Goal: Task Accomplishment & Management: Use online tool/utility

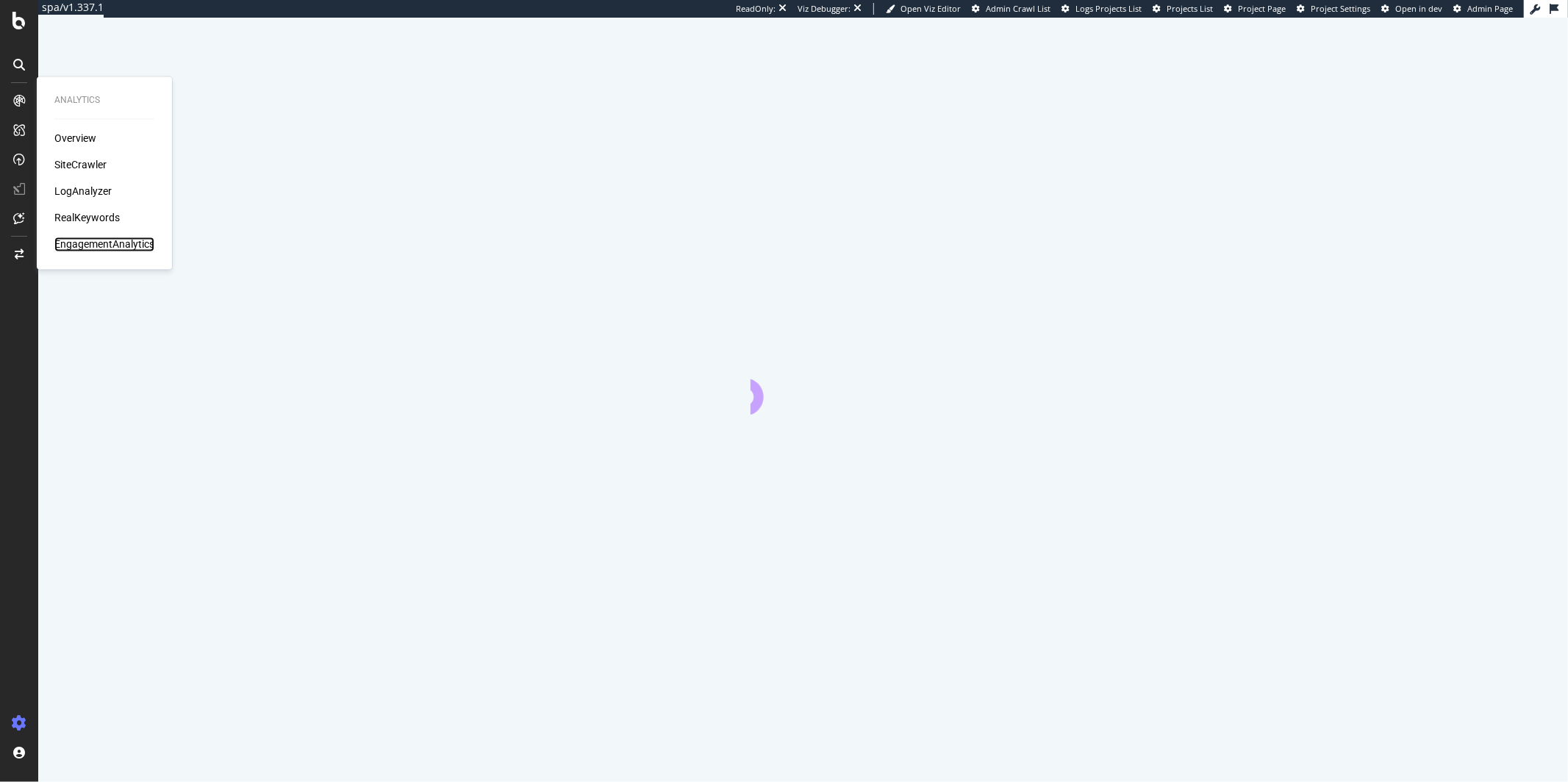
click at [112, 241] on div "EngagementAnalytics" at bounding box center [104, 245] width 100 height 15
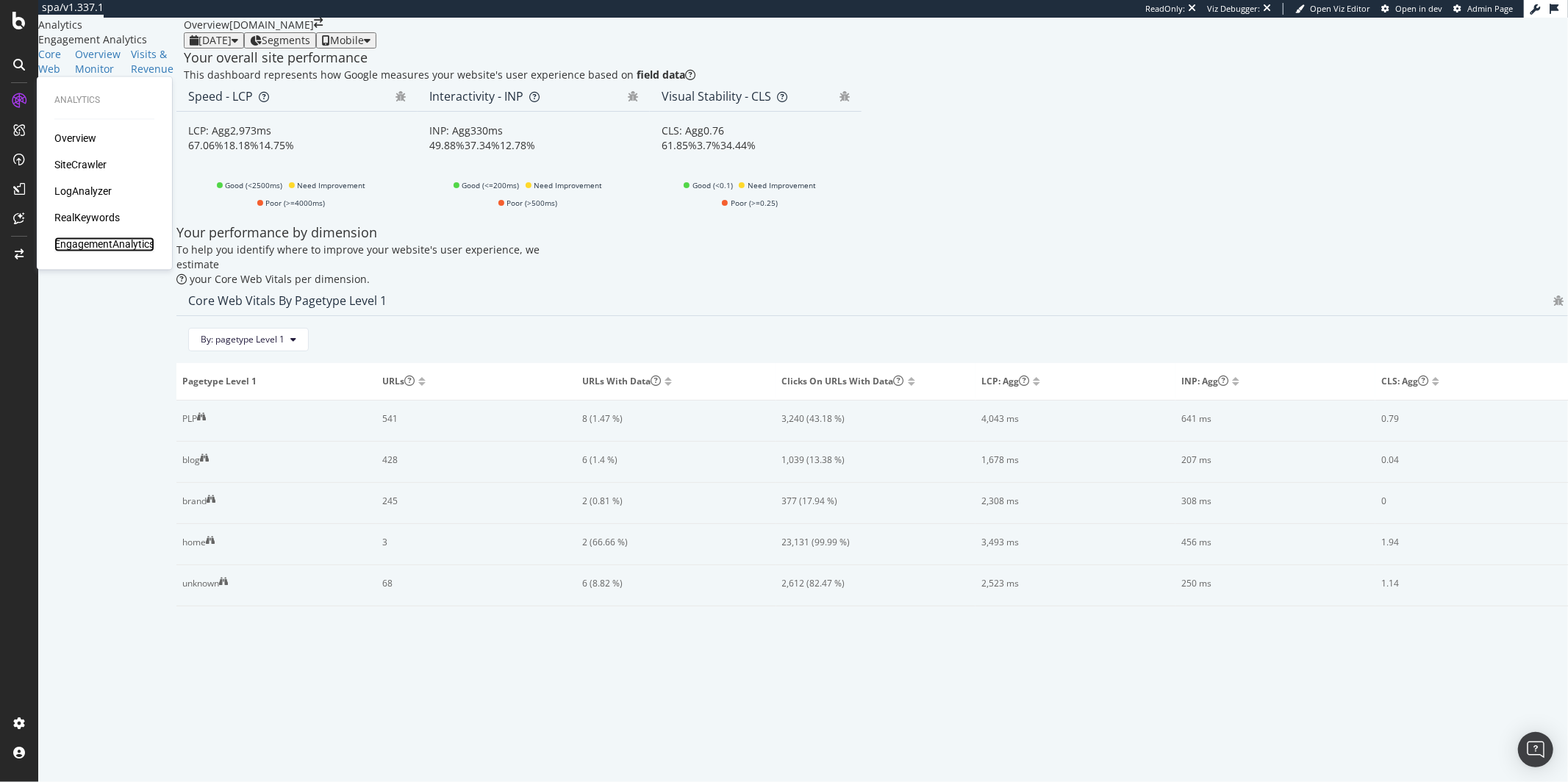
click at [112, 241] on div "EngagementAnalytics" at bounding box center [104, 245] width 100 height 15
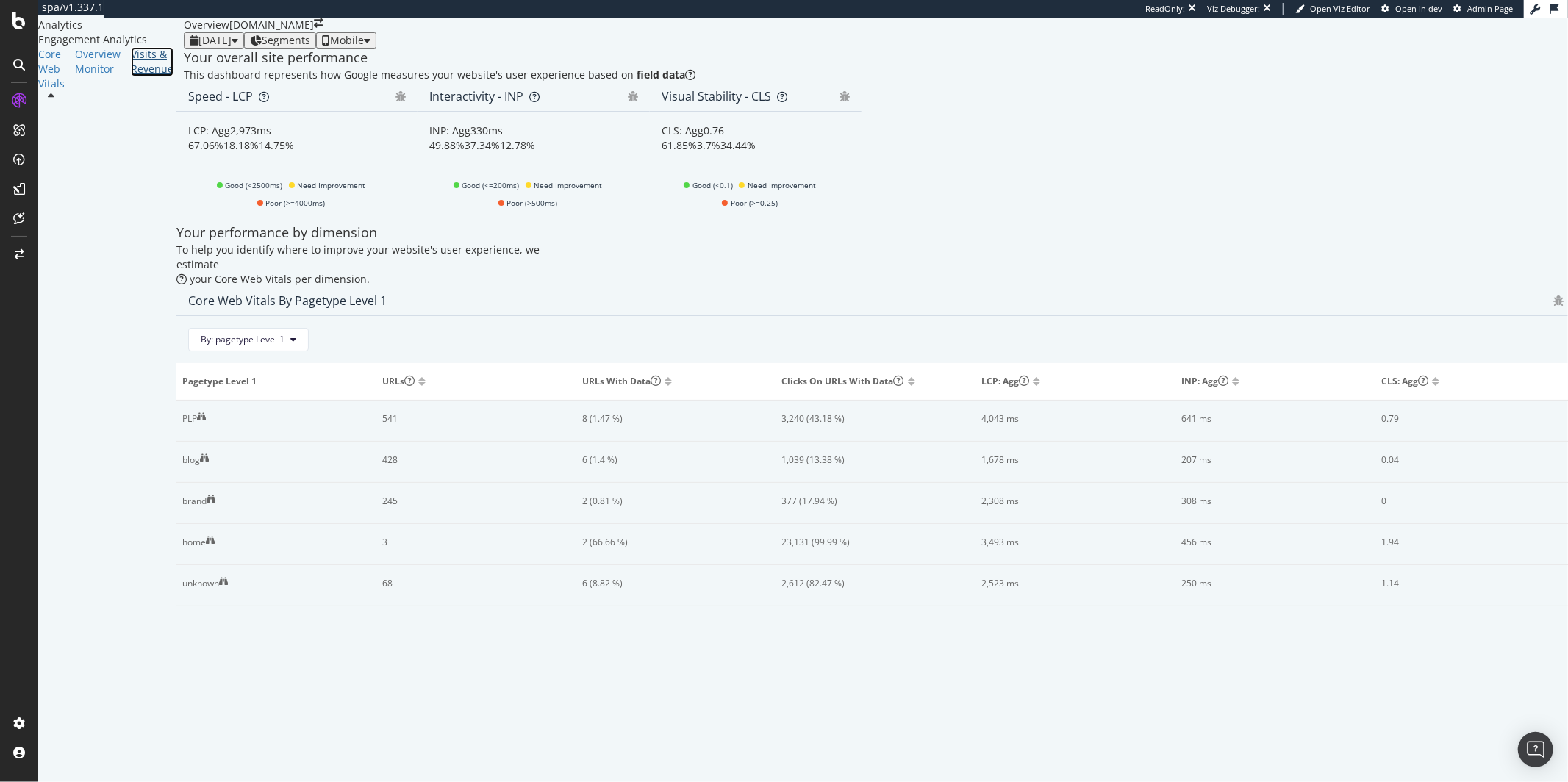
click at [131, 76] on div "Visits & Revenue" at bounding box center [152, 61] width 43 height 29
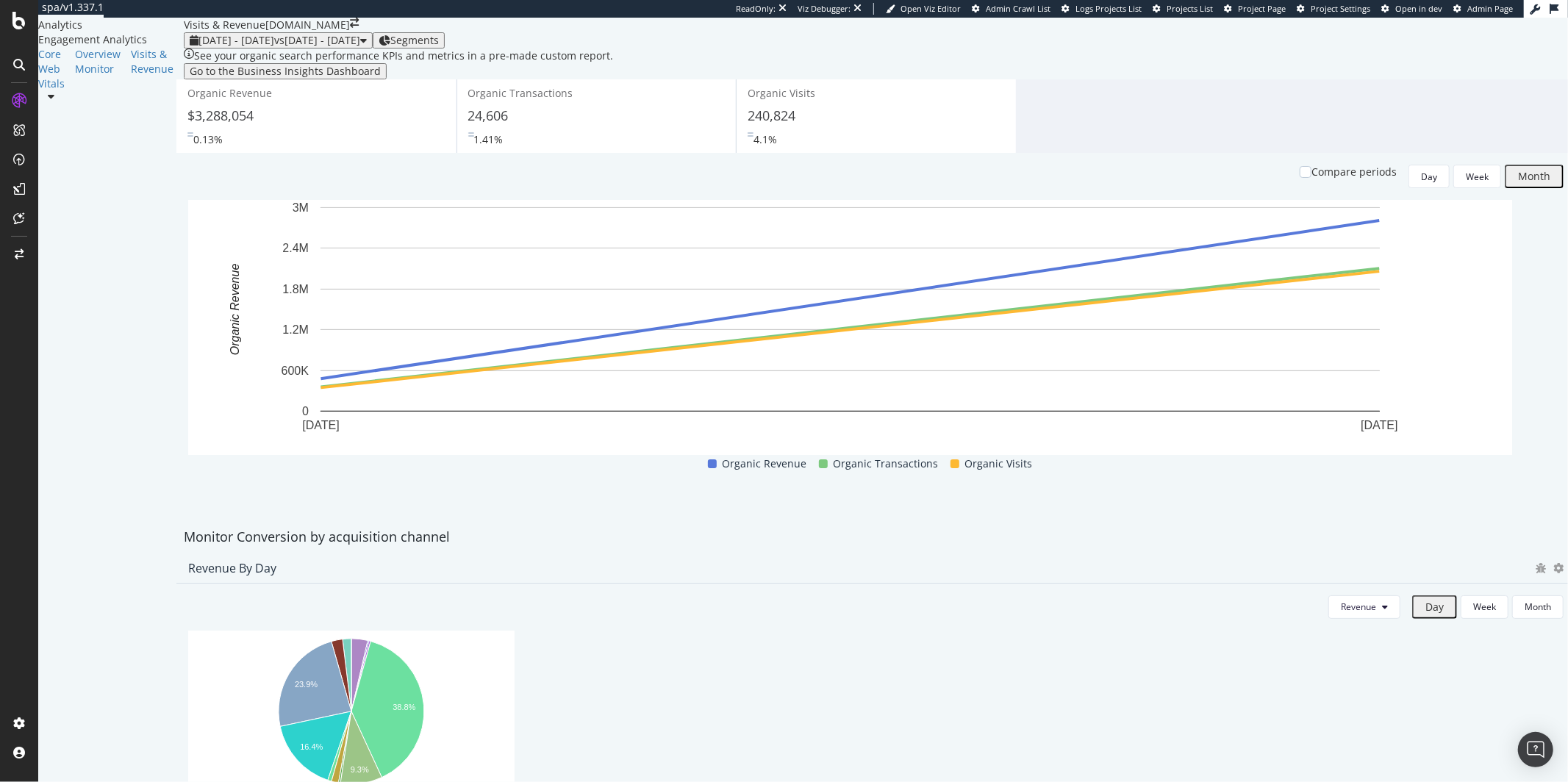
click at [613, 63] on div "See your organic search performance KPIs and metrics in a pre-made custom repor…" at bounding box center [404, 56] width 419 height 15
click at [360, 47] on span "vs 2025 Jun. 30th - Jul. 27th" at bounding box center [317, 40] width 86 height 14
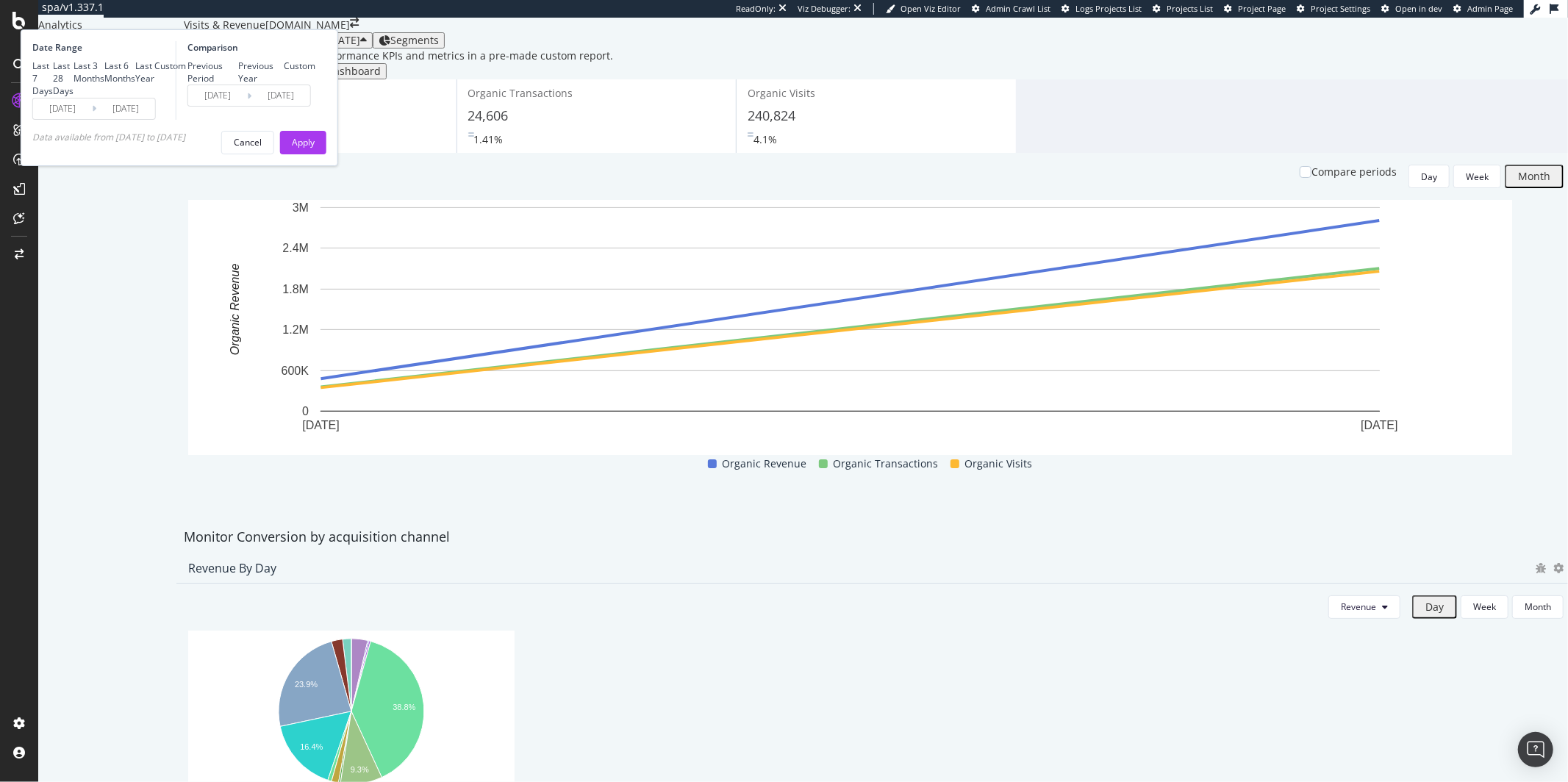
click at [154, 84] on div "Last Year" at bounding box center [145, 72] width 19 height 25
type input "2024/08/25"
type input "2023/08/26"
type input "2024/08/24"
click at [315, 148] on div "Apply" at bounding box center [303, 142] width 23 height 13
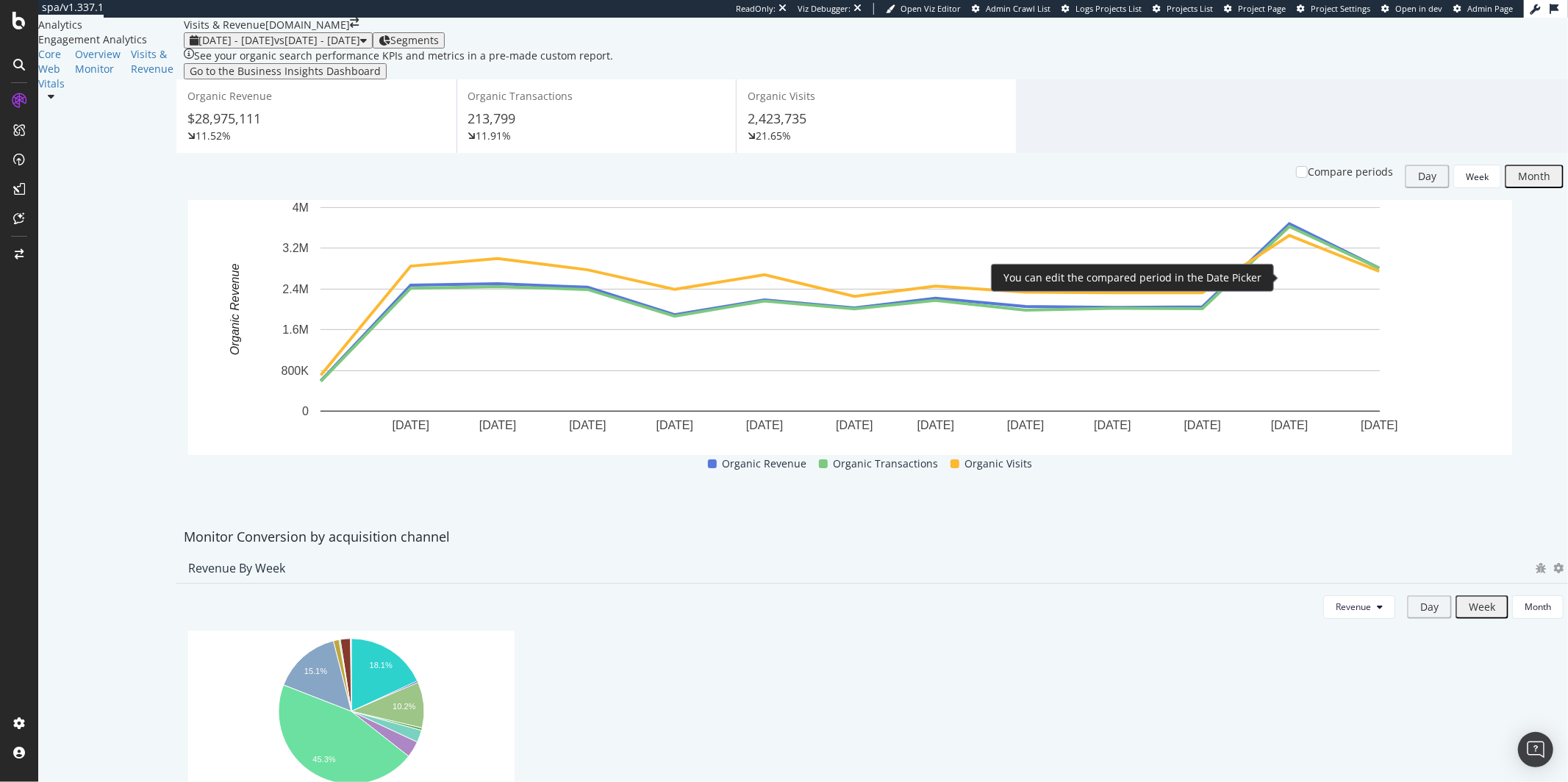
click at [1312, 179] on div "Compare periods" at bounding box center [1350, 173] width 85 height 15
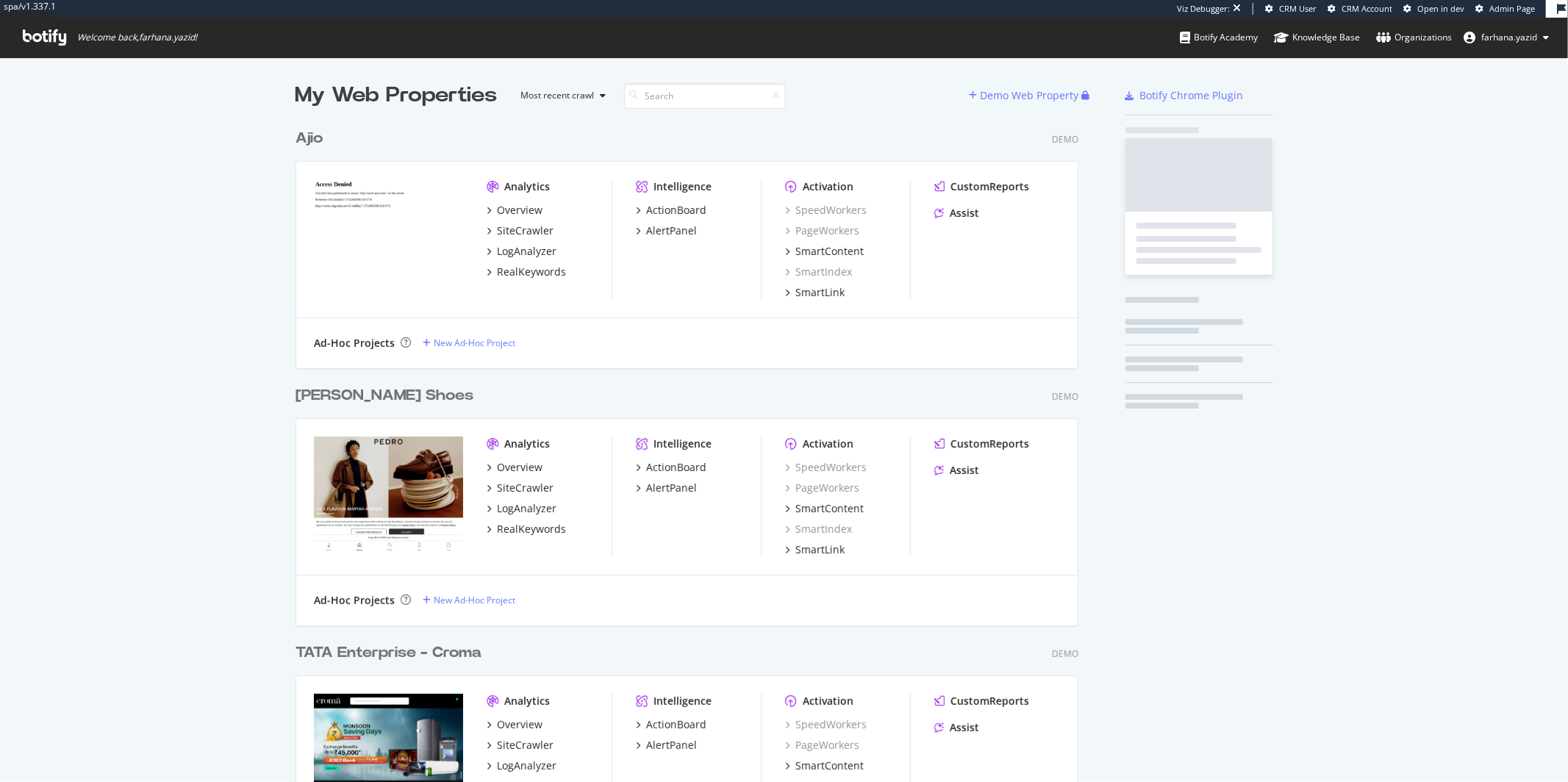
scroll to position [1016, 782]
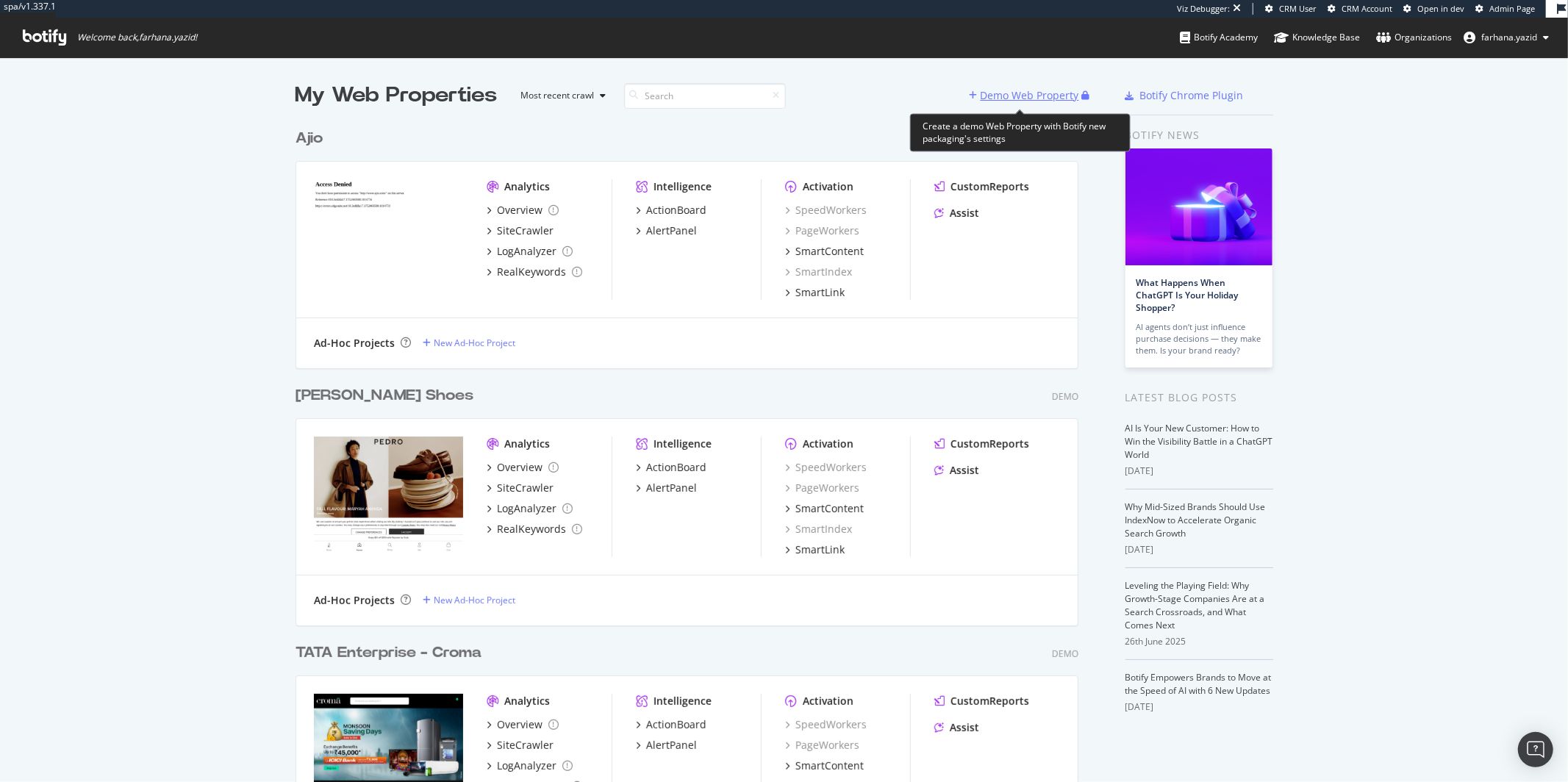
click at [1042, 89] on div "Demo Web Property" at bounding box center [1030, 96] width 99 height 15
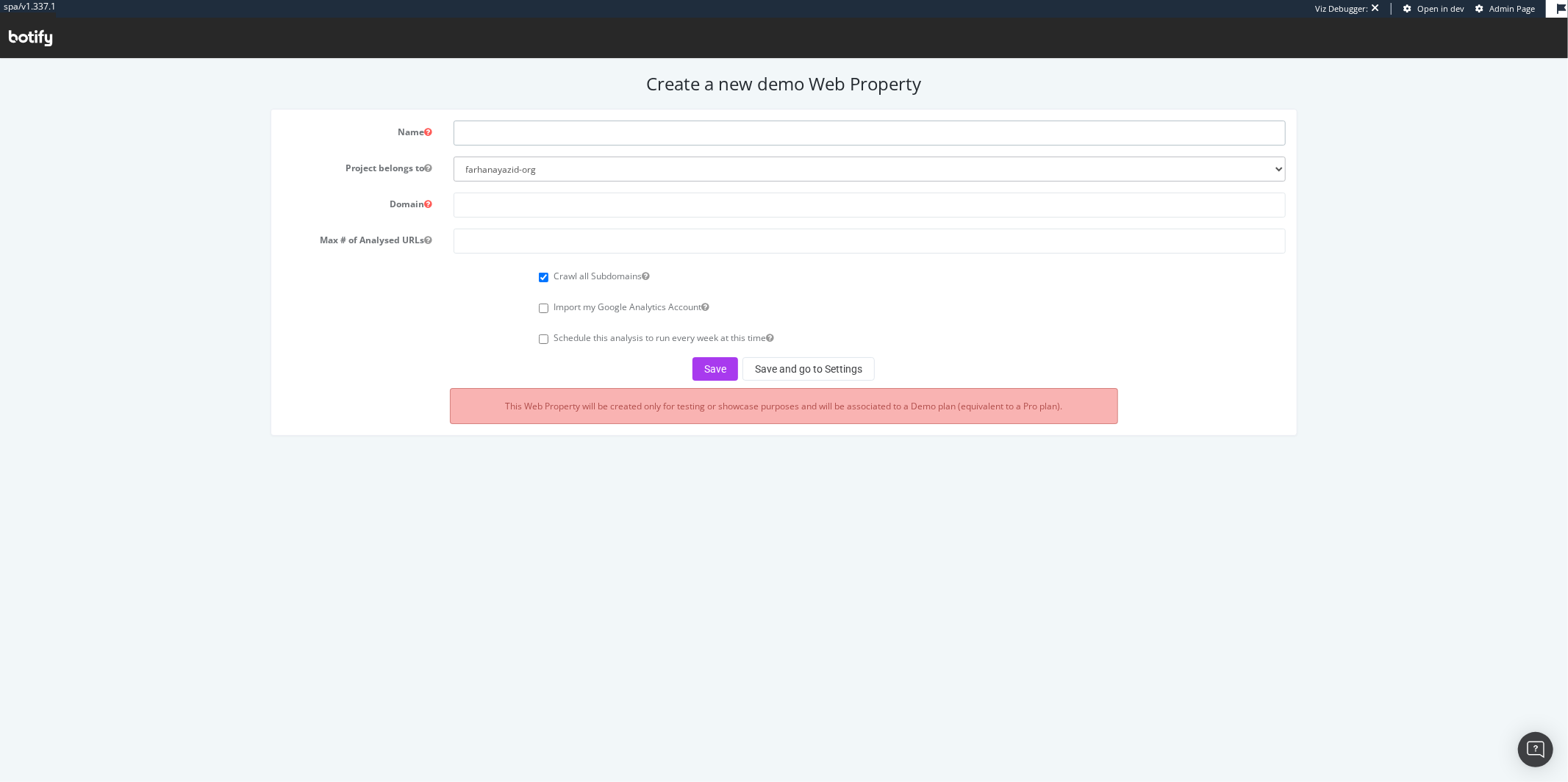
click at [561, 129] on input "text" at bounding box center [870, 132] width 833 height 25
type input "[PERSON_NAME]"
click at [544, 197] on input "text" at bounding box center [870, 204] width 833 height 25
type input "adamhalal.sg"
click at [547, 244] on input "number" at bounding box center [870, 240] width 833 height 25
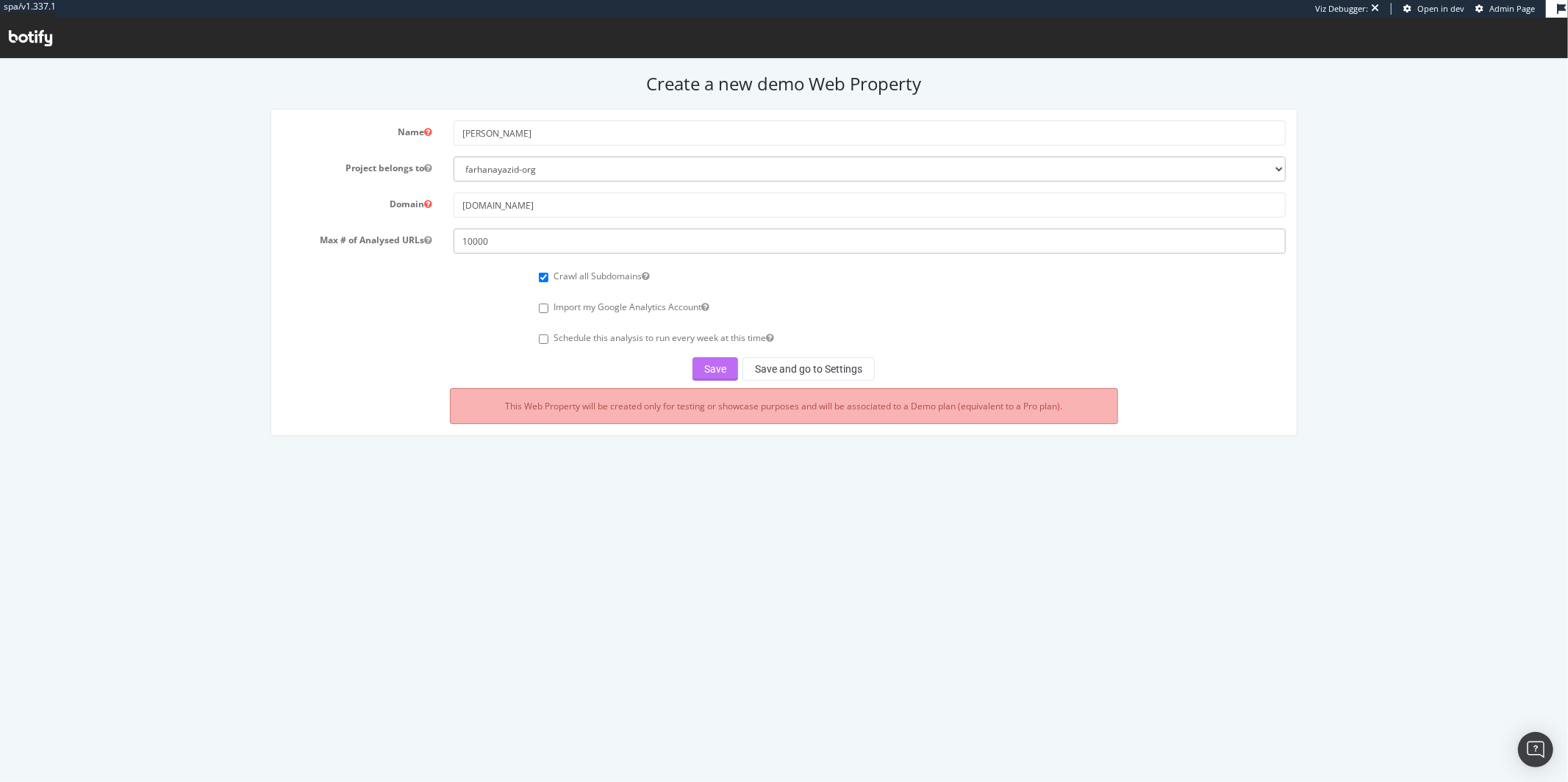
type input "10000"
click at [697, 363] on button "Save" at bounding box center [715, 368] width 45 height 23
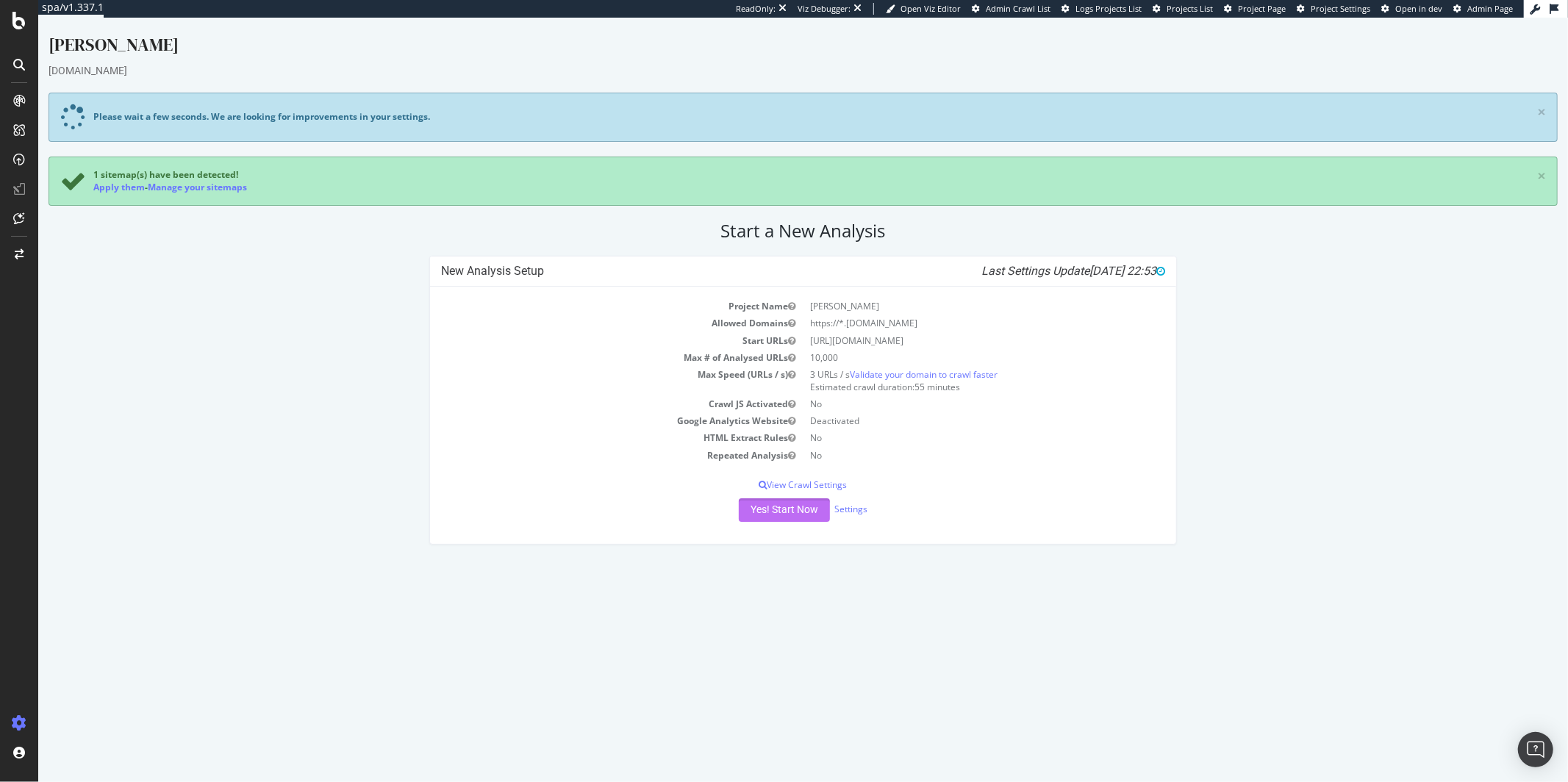
click at [779, 506] on button "Yes! Start Now" at bounding box center [784, 510] width 91 height 23
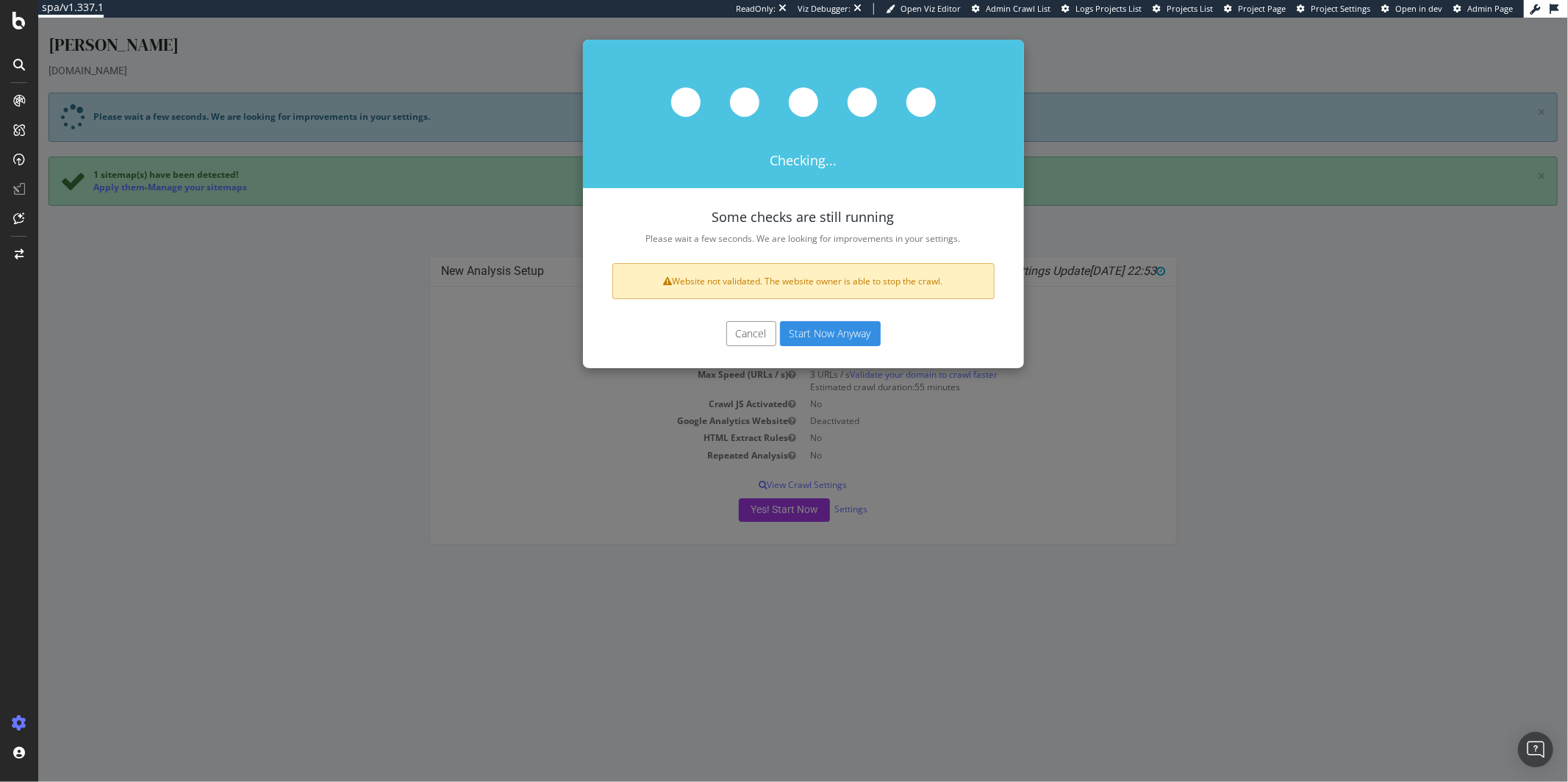
click at [856, 321] on button "Start Now Anyway" at bounding box center [830, 333] width 101 height 25
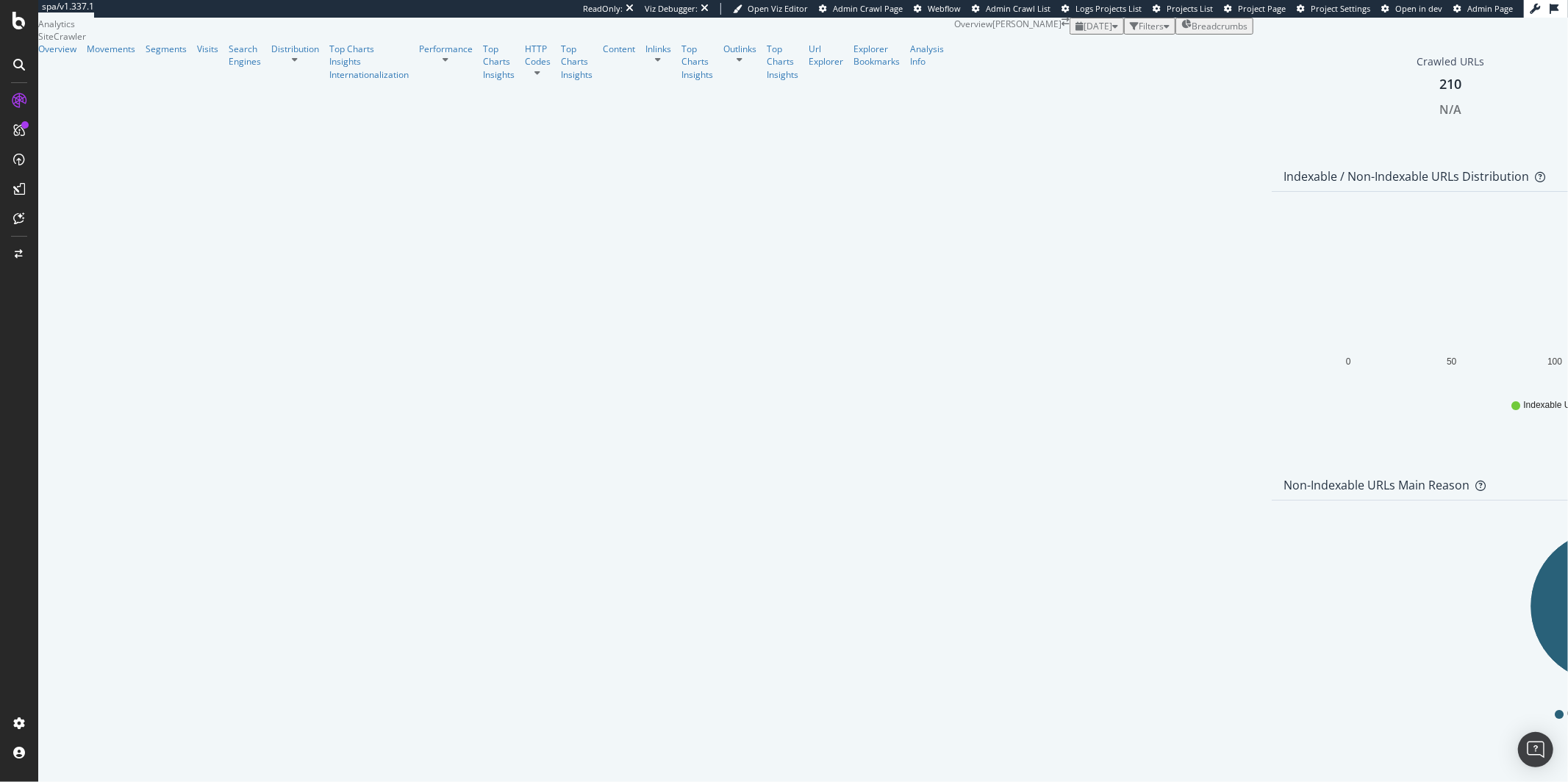
scroll to position [1370, 0]
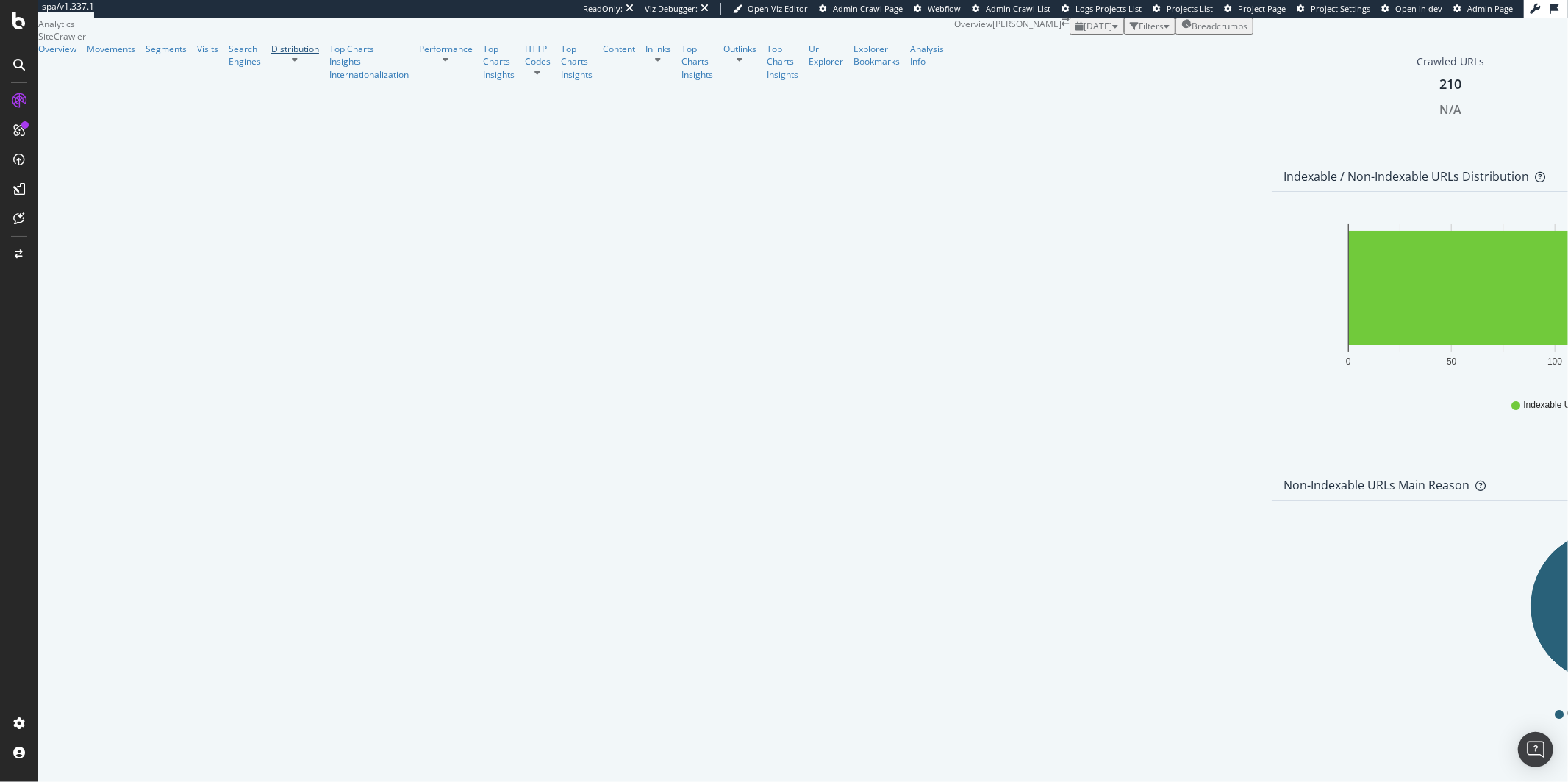
click at [271, 55] on div "Distribution" at bounding box center [295, 49] width 47 height 13
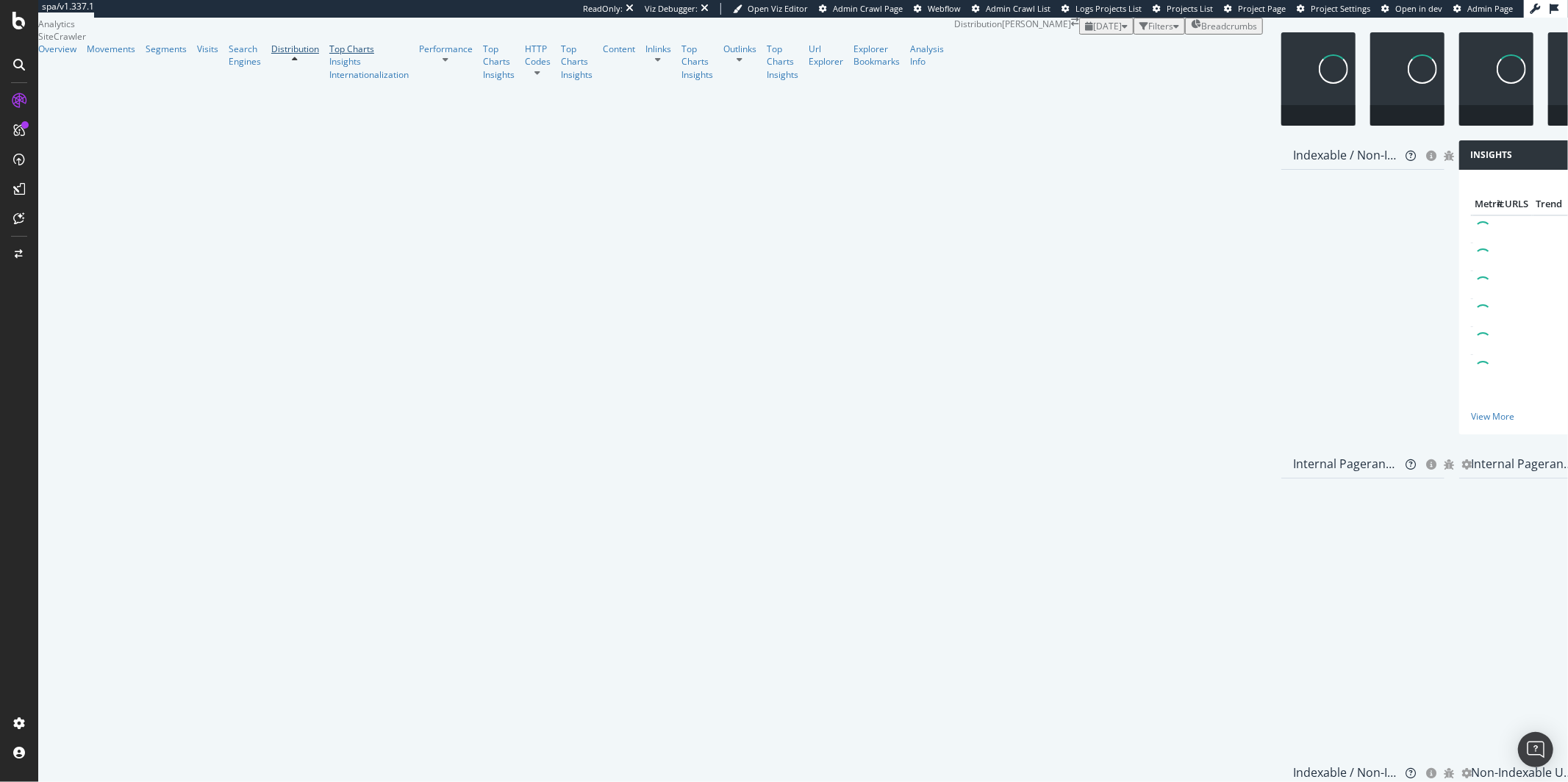
scroll to position [1370, 0]
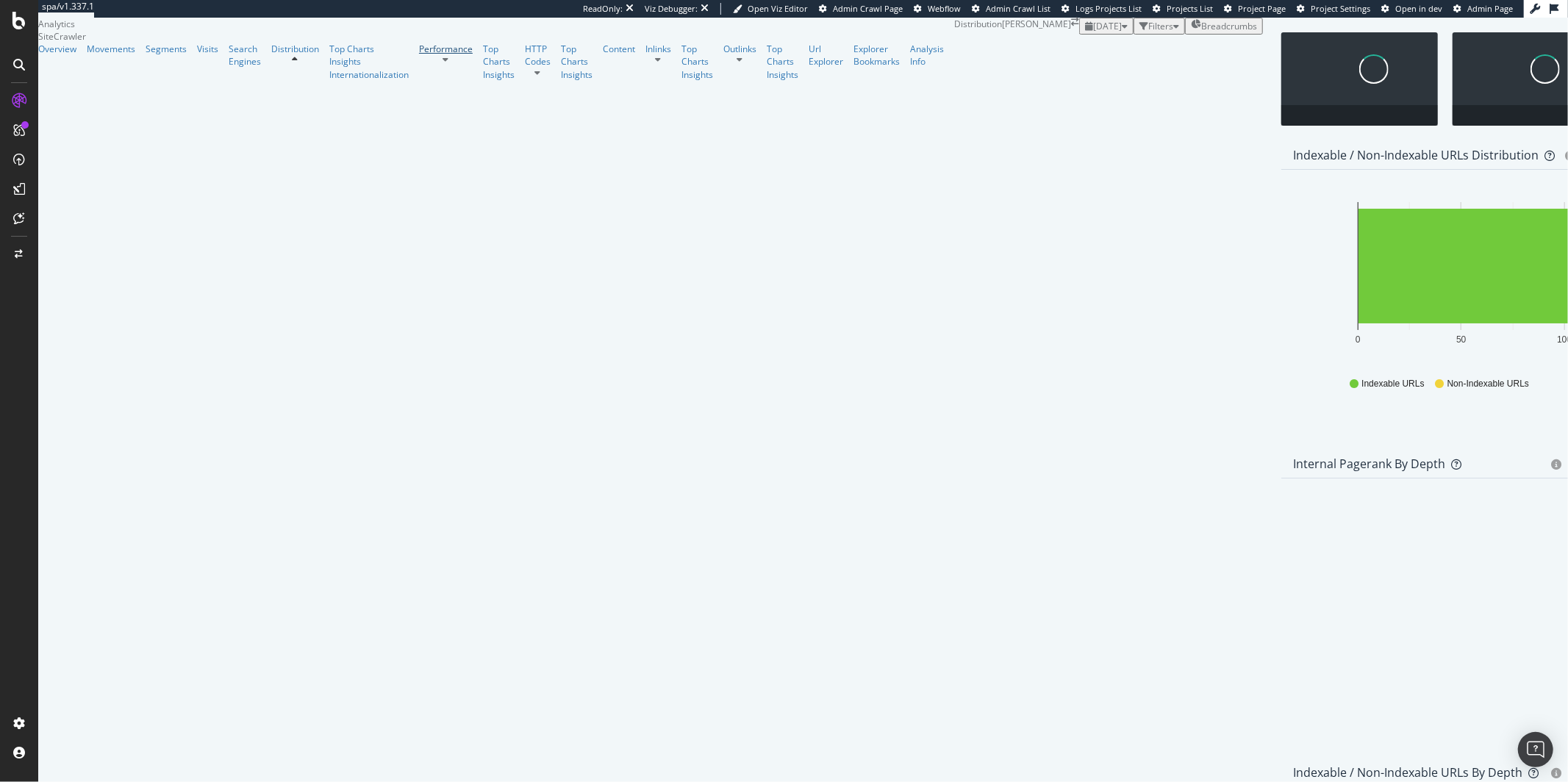
click at [419, 55] on div at bounding box center [445, 55] width 53 height 0
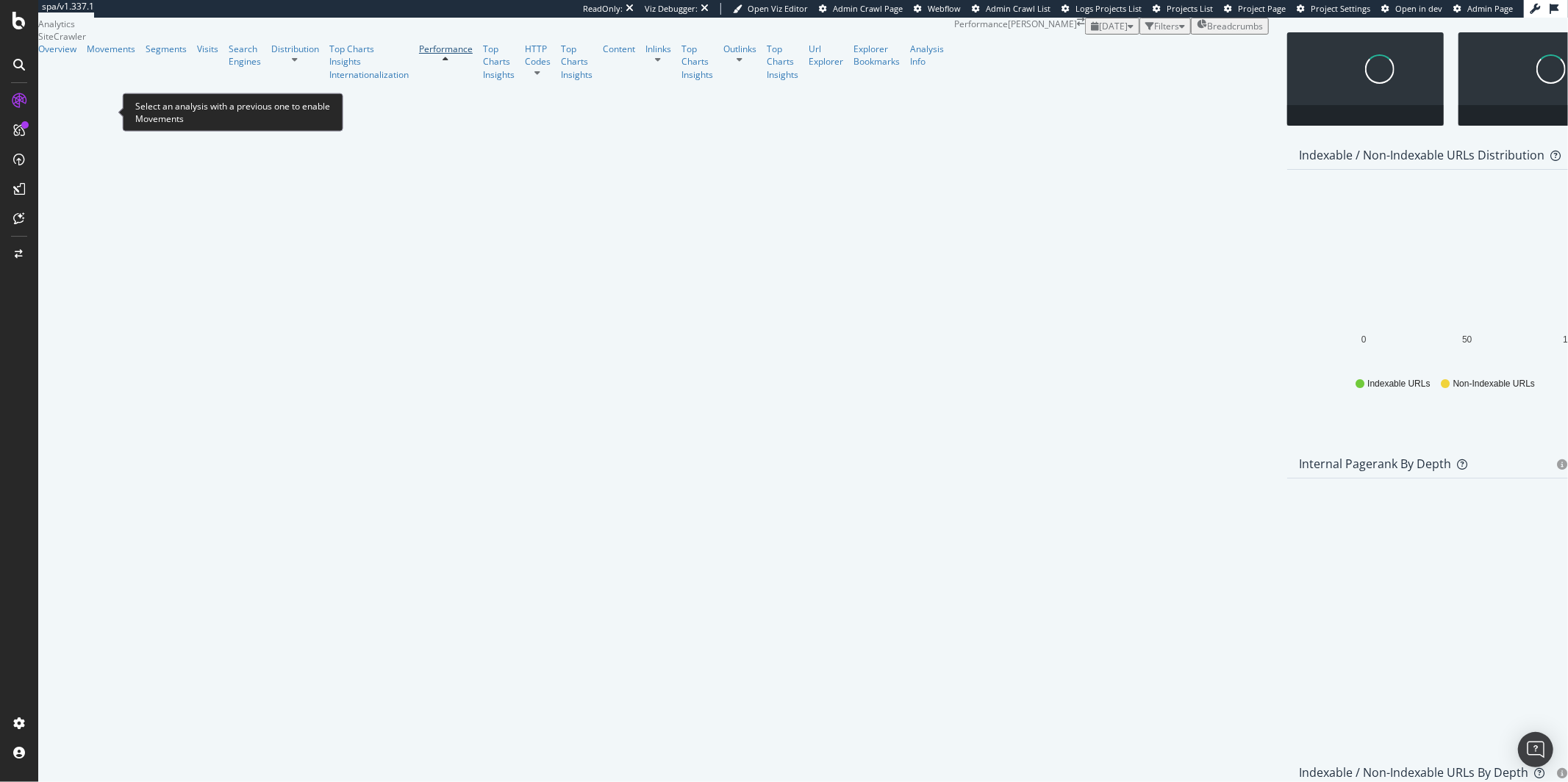
scroll to position [773, 0]
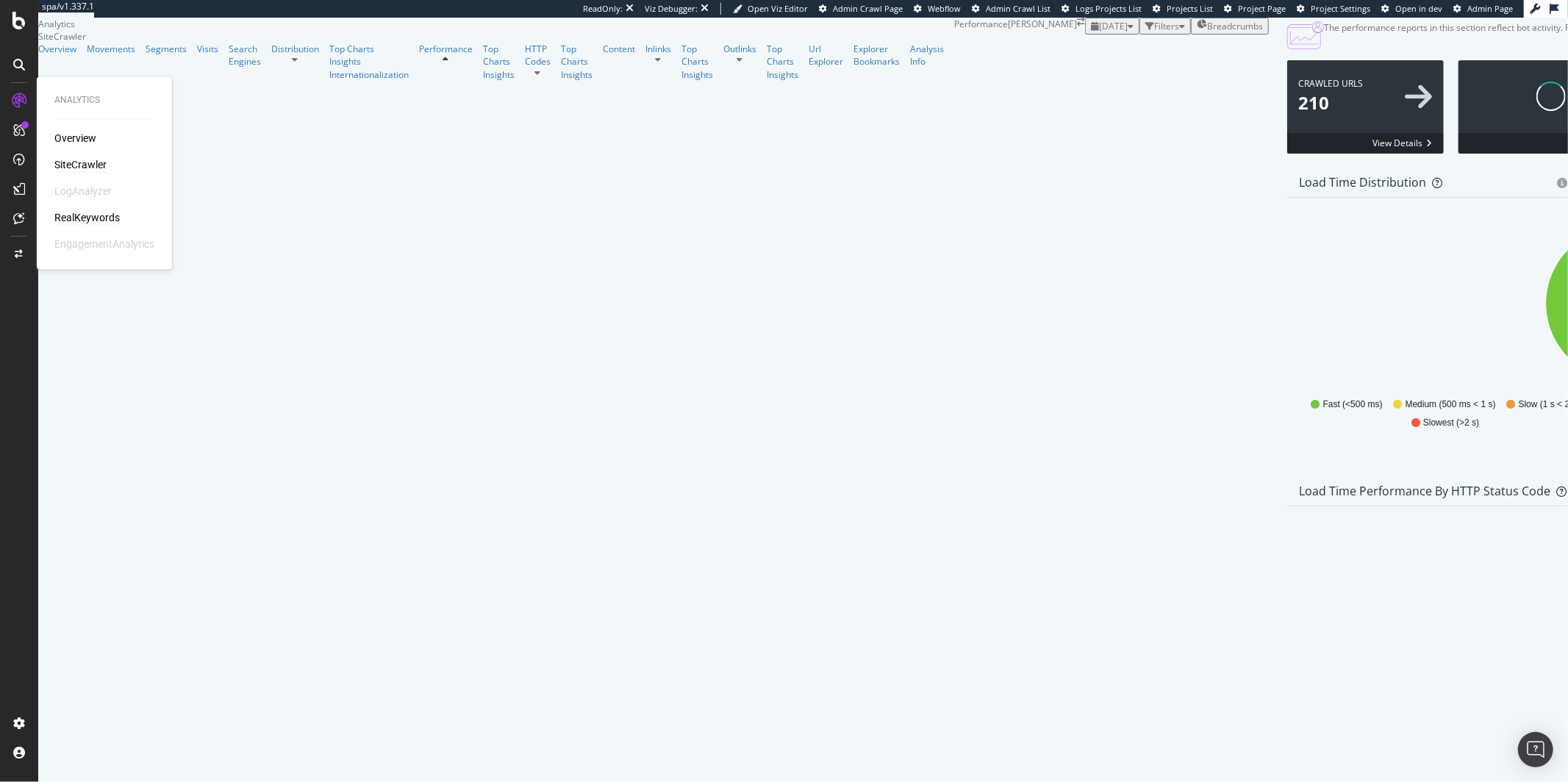
click at [87, 213] on div "RealKeywords" at bounding box center [87, 218] width 66 height 15
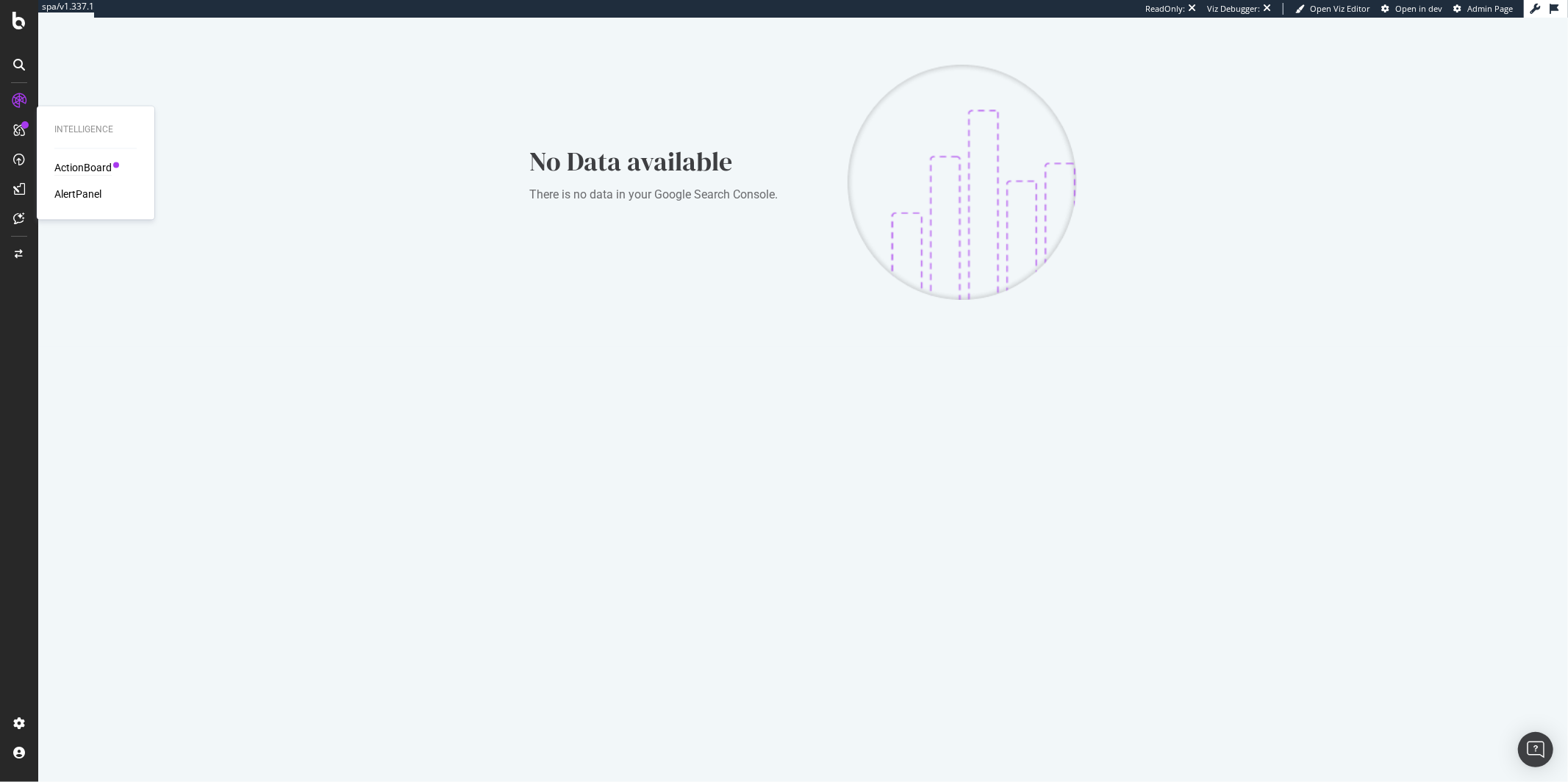
click at [75, 167] on div "ActionBoard" at bounding box center [83, 169] width 57 height 15
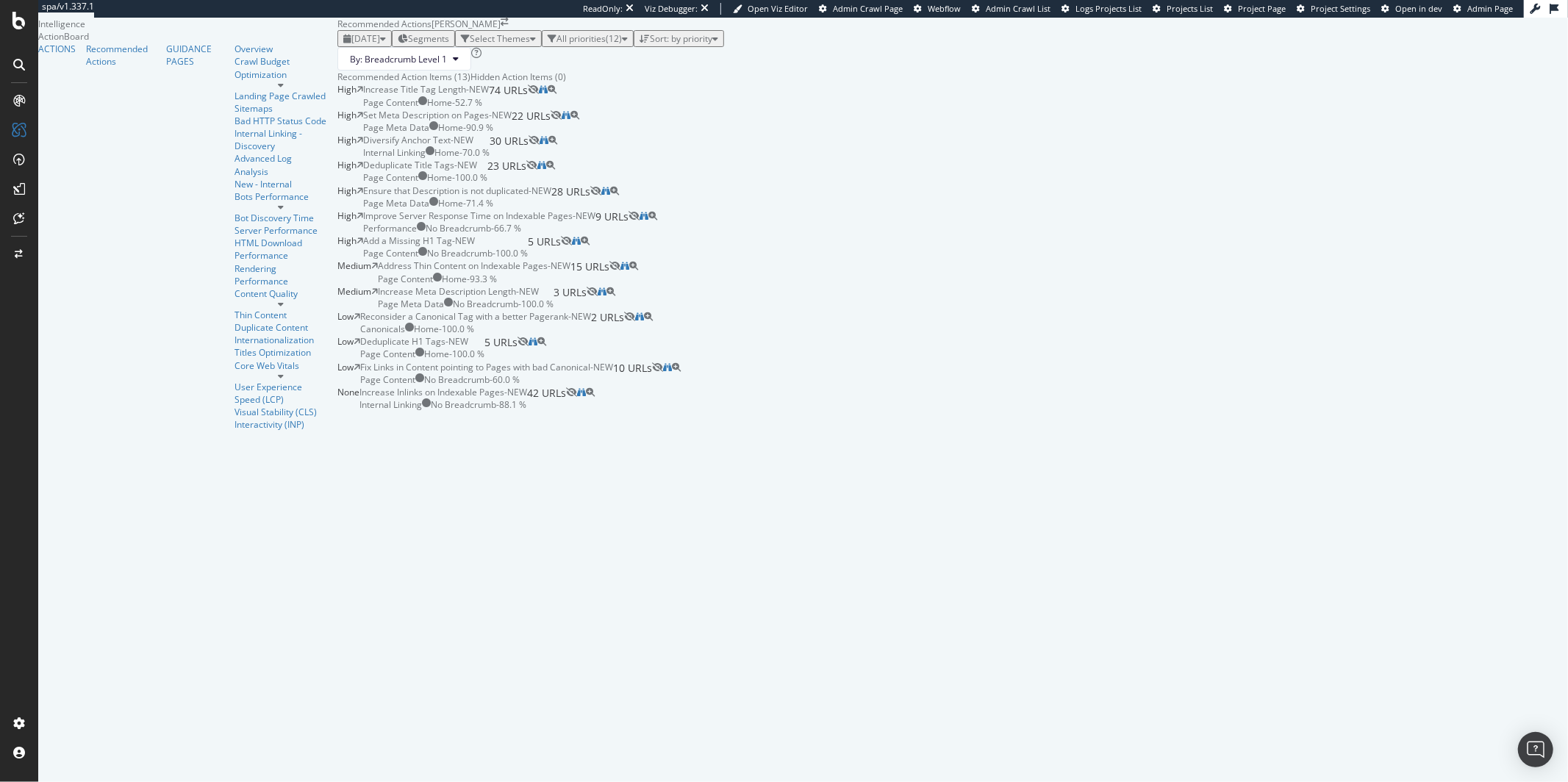
click at [608, 108] on div "High Increase Title Tag Length - NEW Page Content Home - 52.7 % 74 URLs" at bounding box center [952, 95] width 1230 height 25
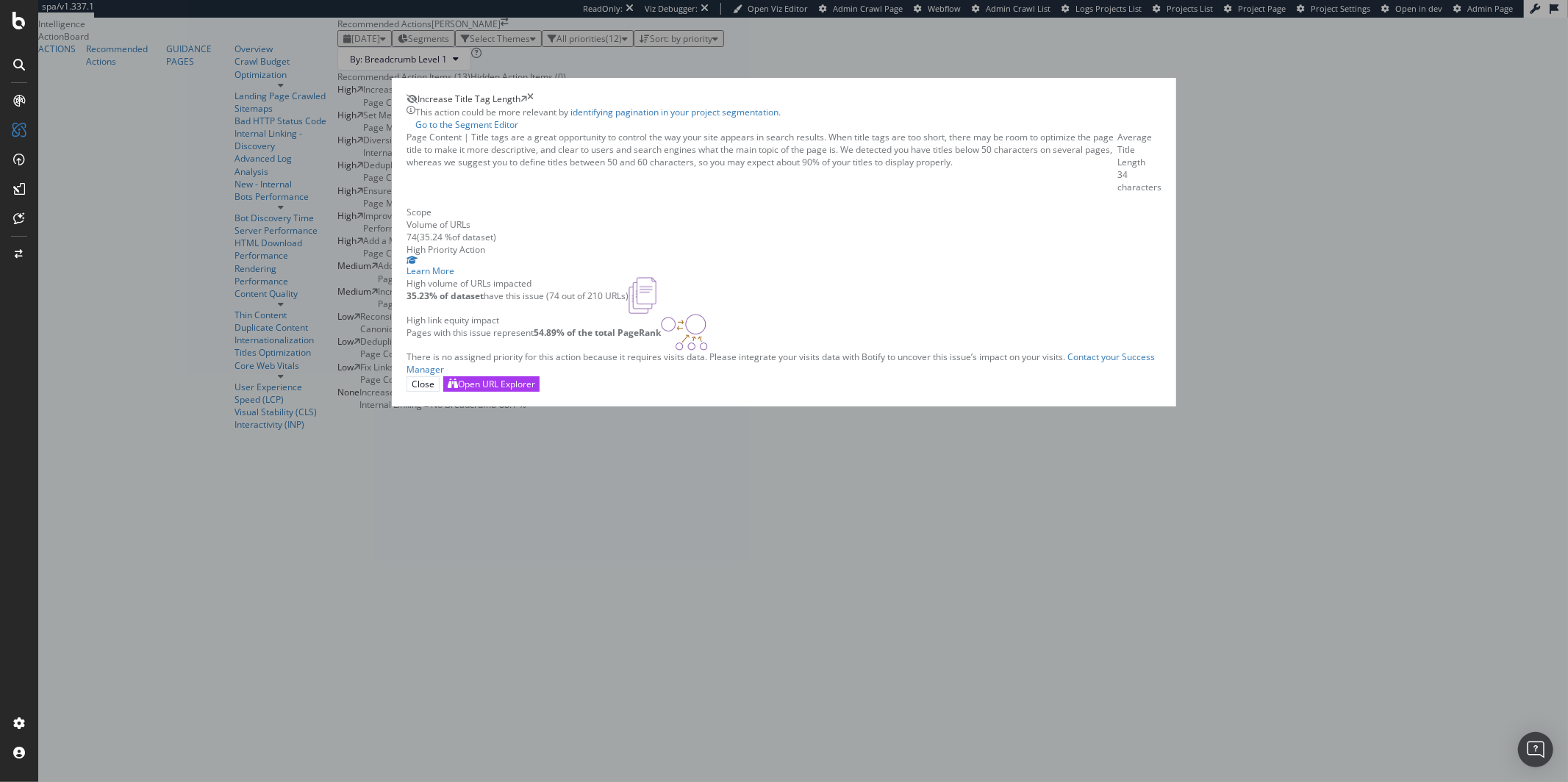
click at [1157, 174] on div "Increase Title Tag Length This action could be more relevant by identifying pag…" at bounding box center [784, 391] width 1568 height 782
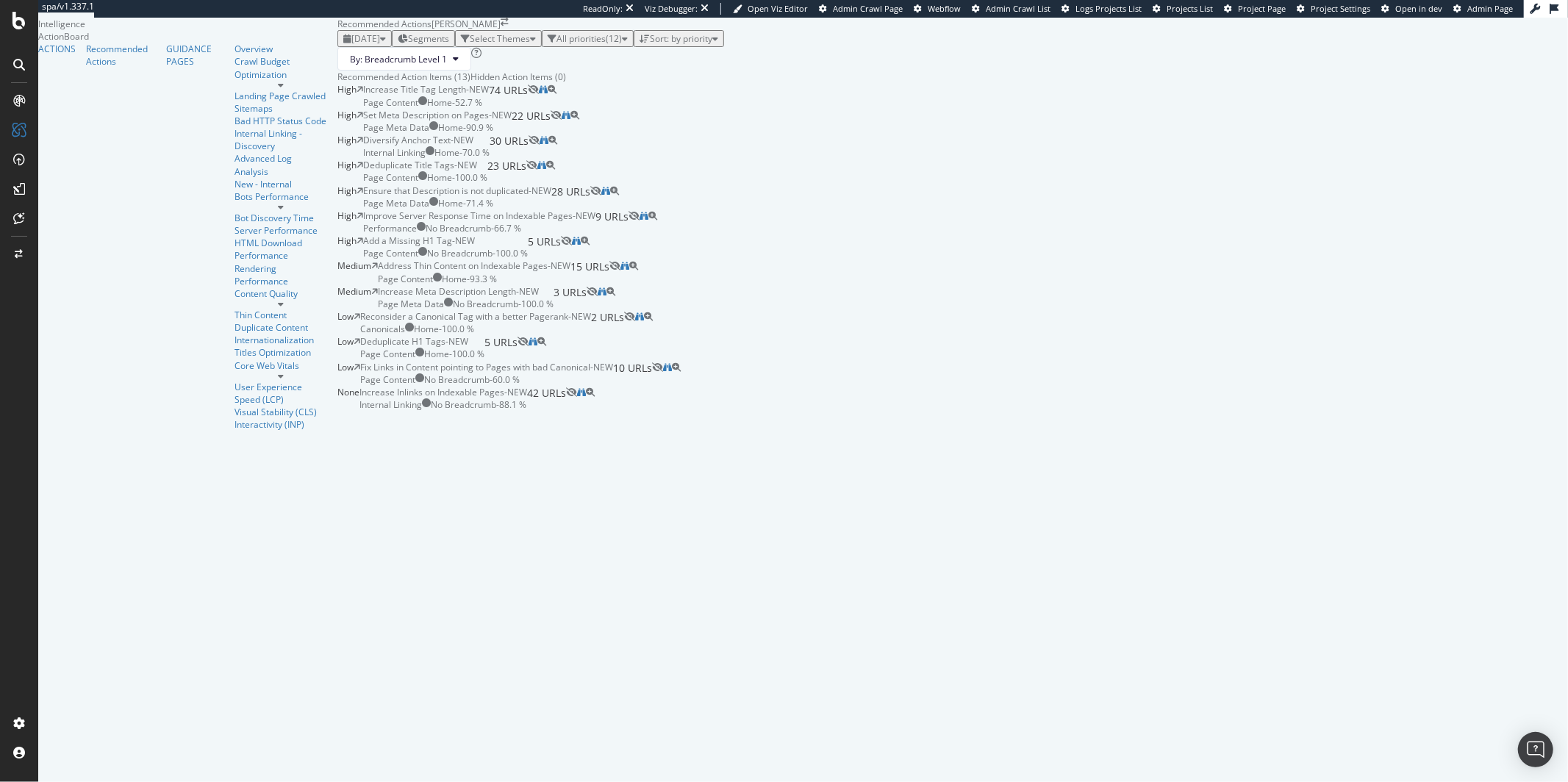
click at [551, 134] on div "Set Meta Description on Pages - NEW Page Meta Data Home - 90.9 % 22 URLs" at bounding box center [457, 121] width 188 height 25
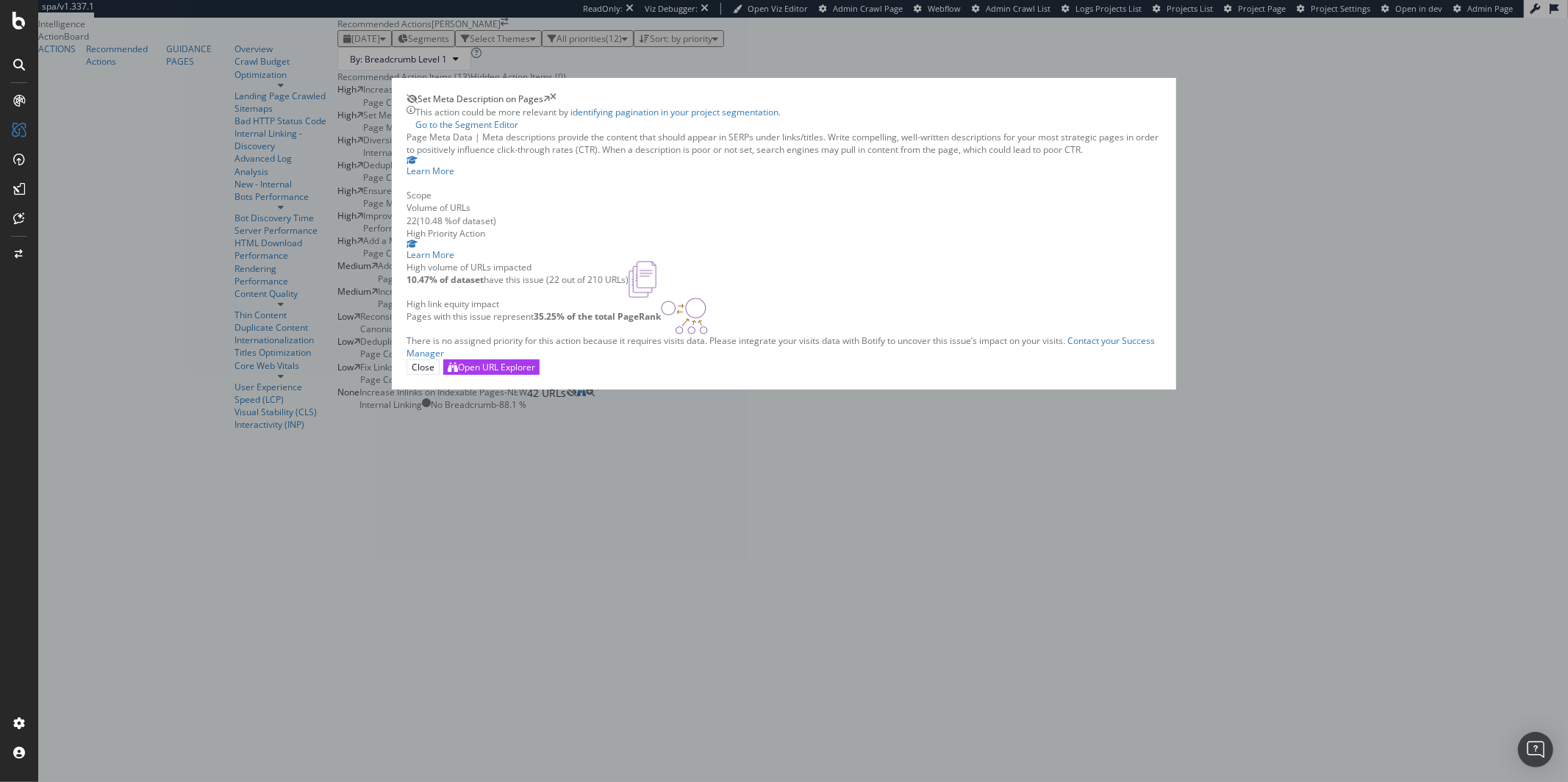
click at [393, 213] on div "Set Meta Description on Pages This action could be more relevant by identifying…" at bounding box center [784, 391] width 1568 height 782
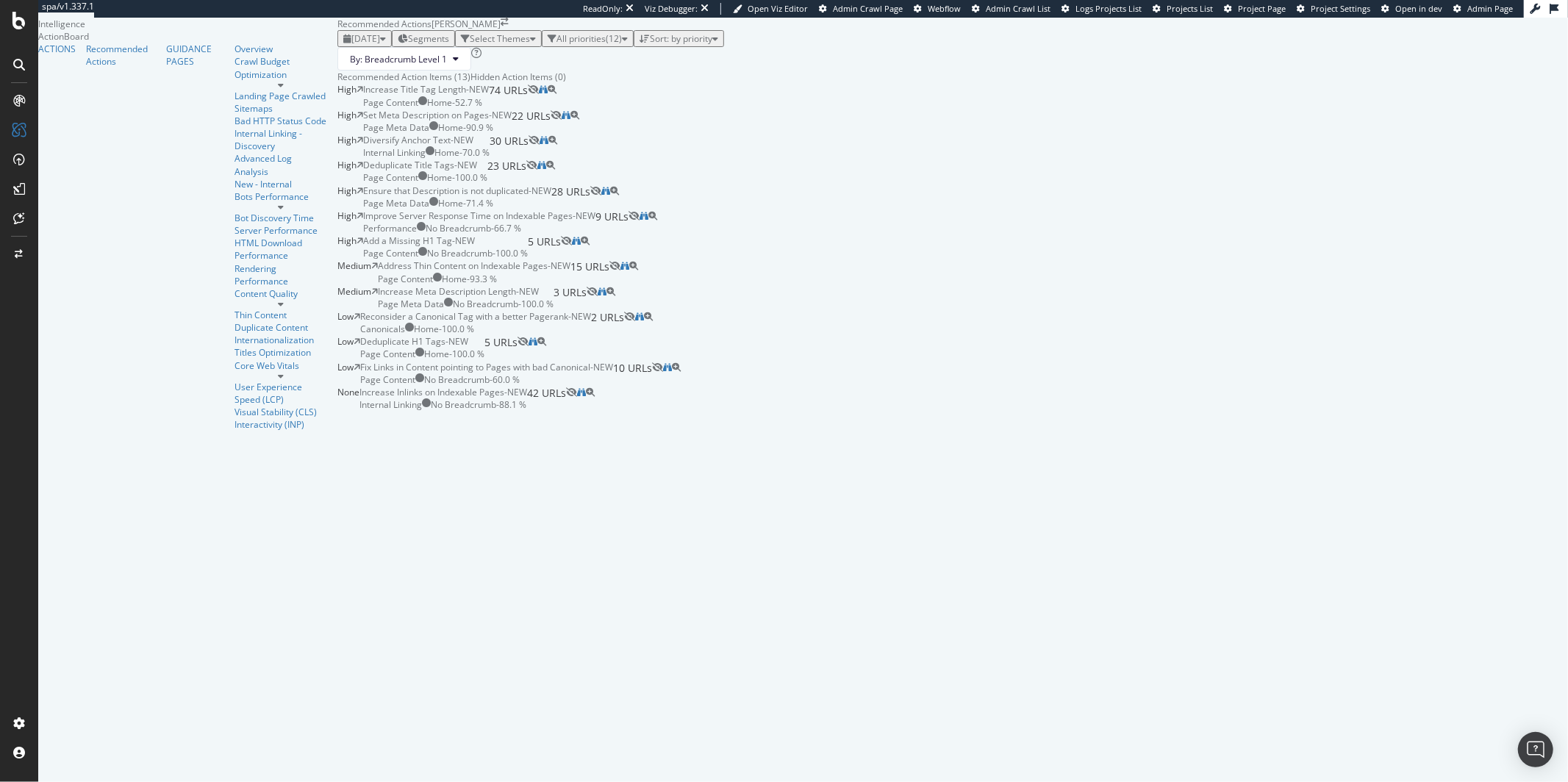
click at [527, 184] on div "Deduplicate Title Tags - NEW Page Content Home - 100.0 % 23 URLs" at bounding box center [445, 171] width 164 height 25
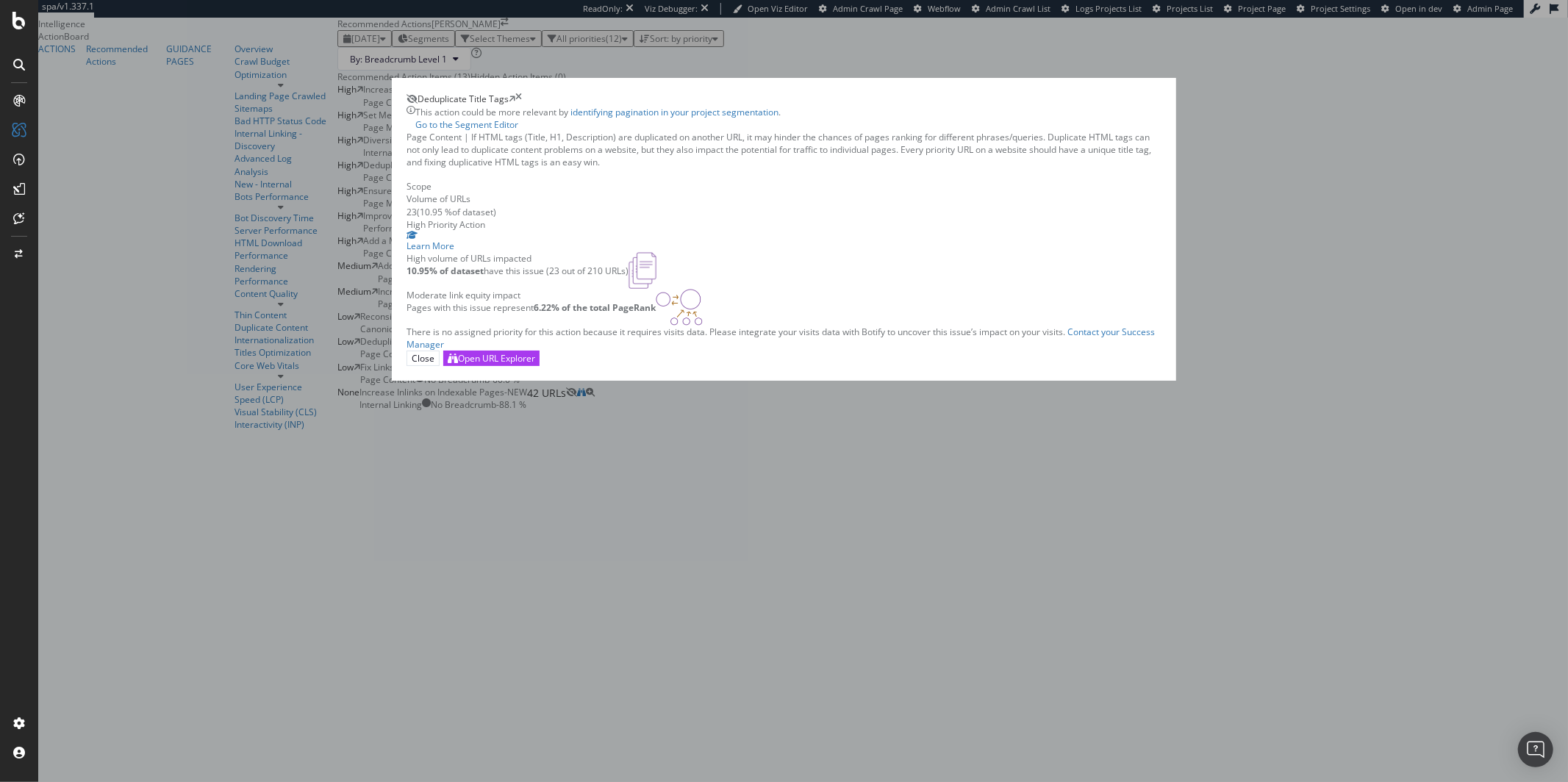
click at [329, 469] on div "Deduplicate Title Tags This action could be more relevant by identifying pagina…" at bounding box center [784, 391] width 1568 height 782
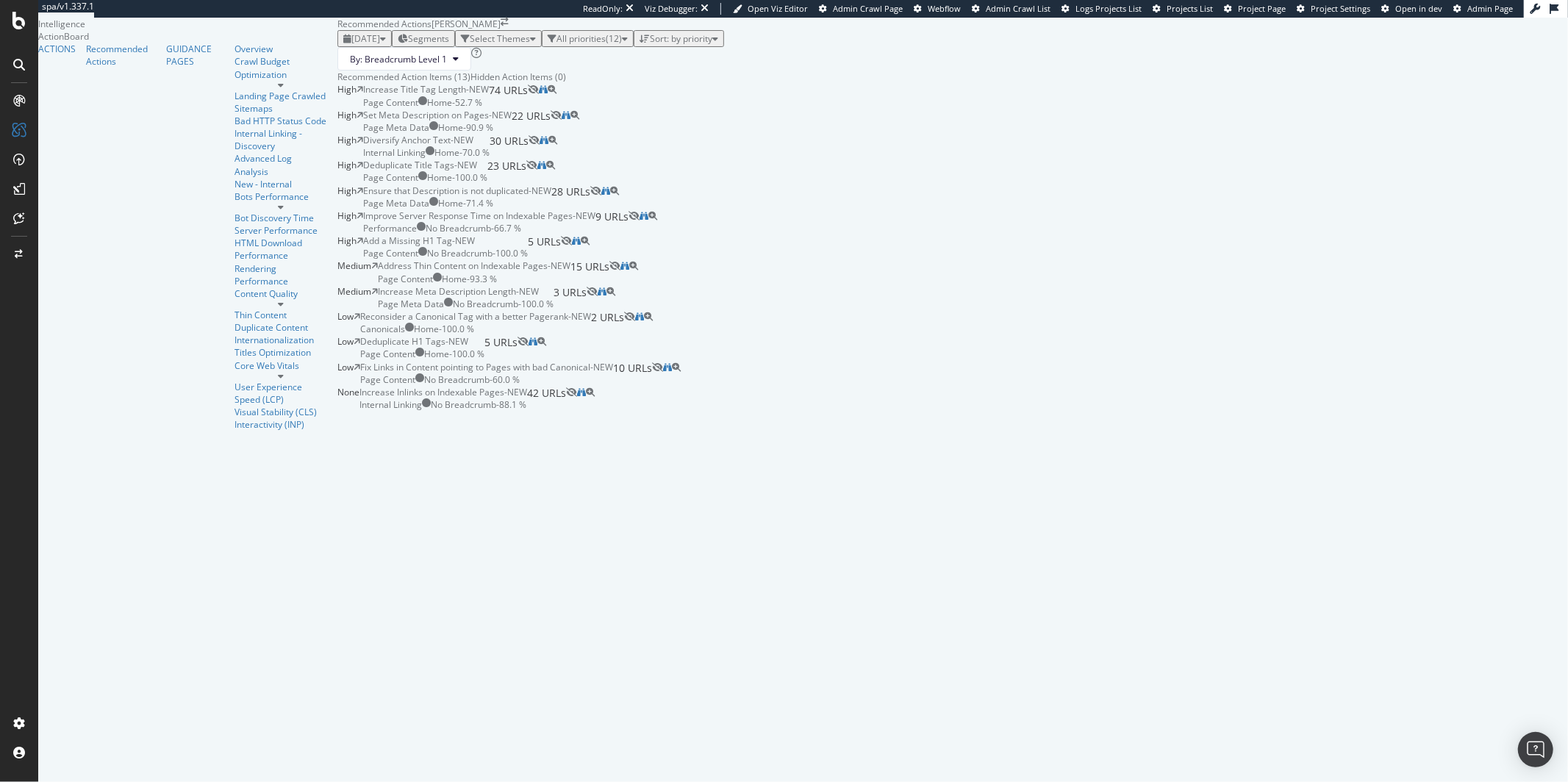
click at [561, 259] on div "Add a Missing H1 Tag - NEW Page Content No Breadcrumb - 100.0 % 5 URLs" at bounding box center [462, 246] width 197 height 25
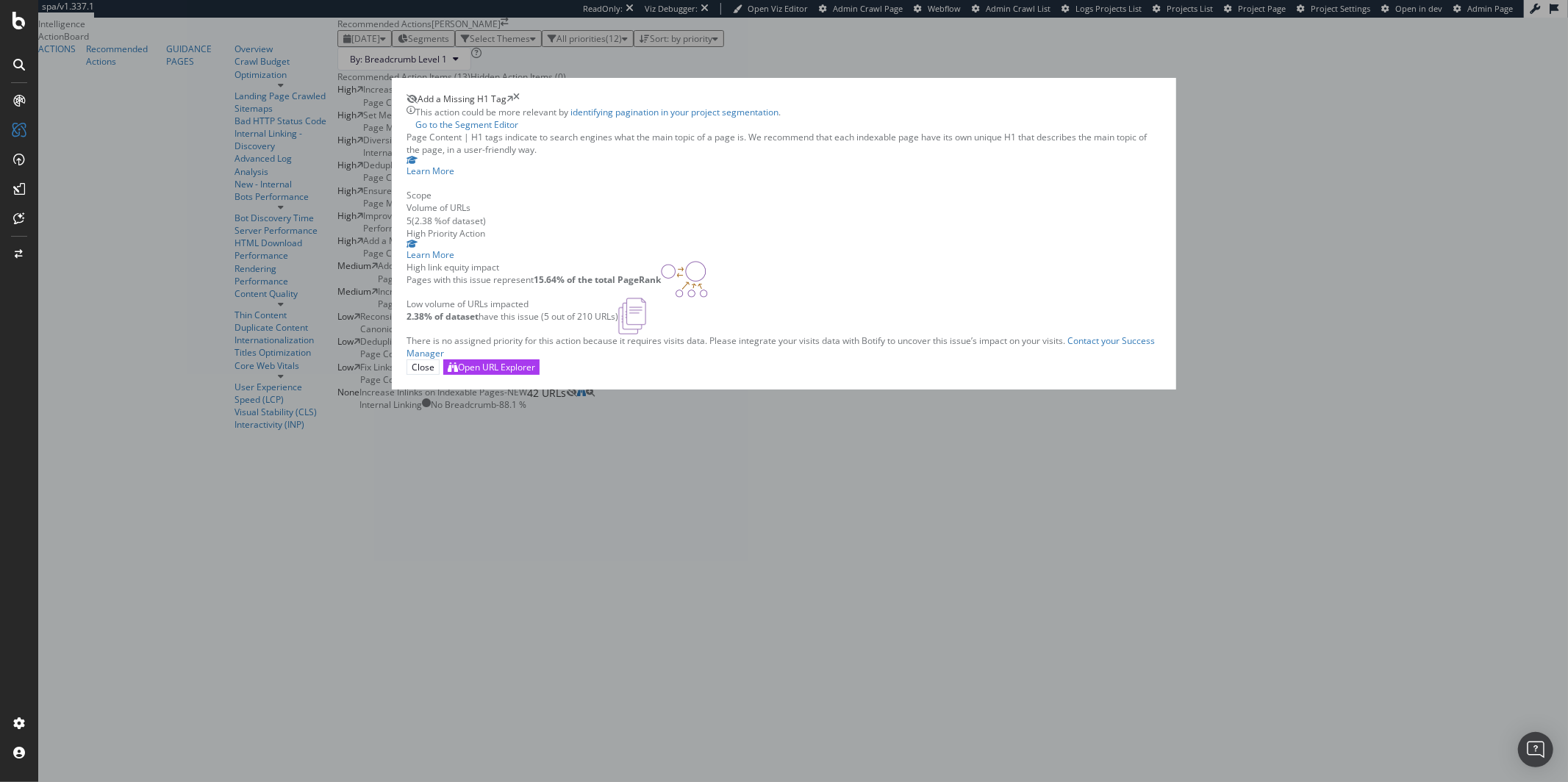
click at [313, 338] on div "Add a Missing H1 Tag This action could be more relevant by identifying paginati…" at bounding box center [784, 391] width 1568 height 782
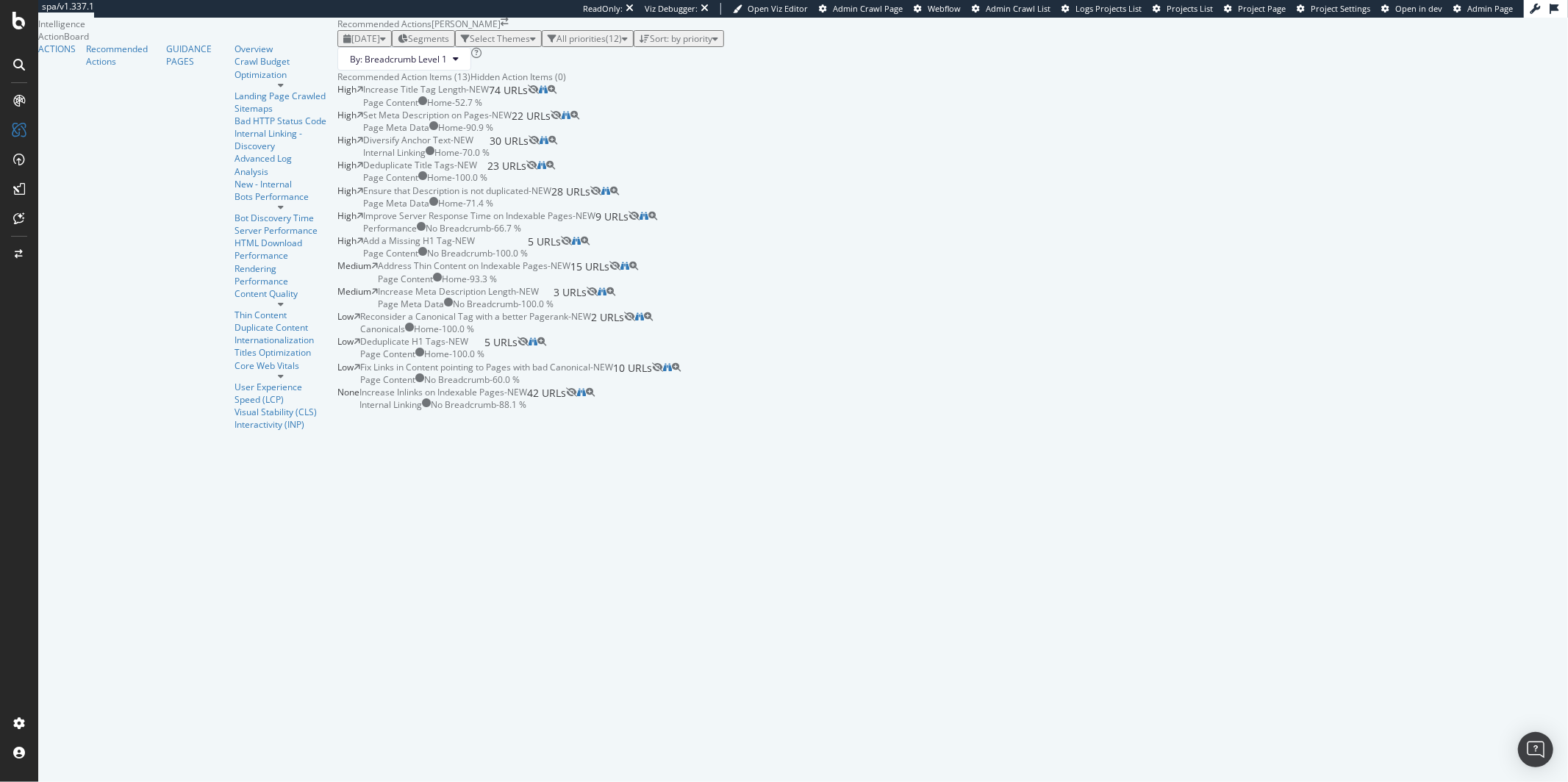
click at [551, 134] on div "Set Meta Description on Pages - NEW Page Meta Data Home - 90.9 % 22 URLs" at bounding box center [457, 121] width 188 height 25
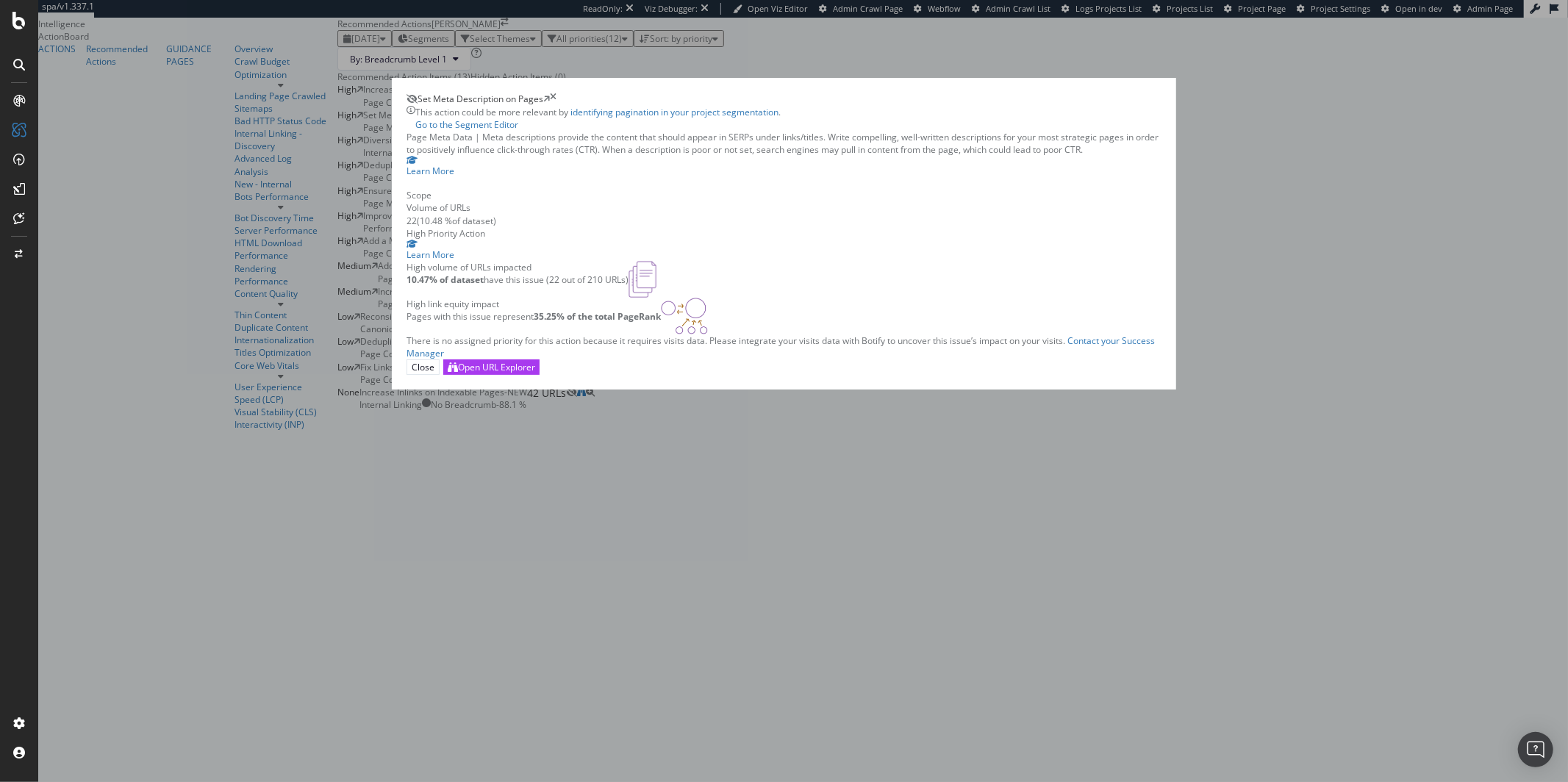
click at [412, 266] on div "Set Meta Description on Pages This action could be more relevant by identifying…" at bounding box center [784, 391] width 1568 height 782
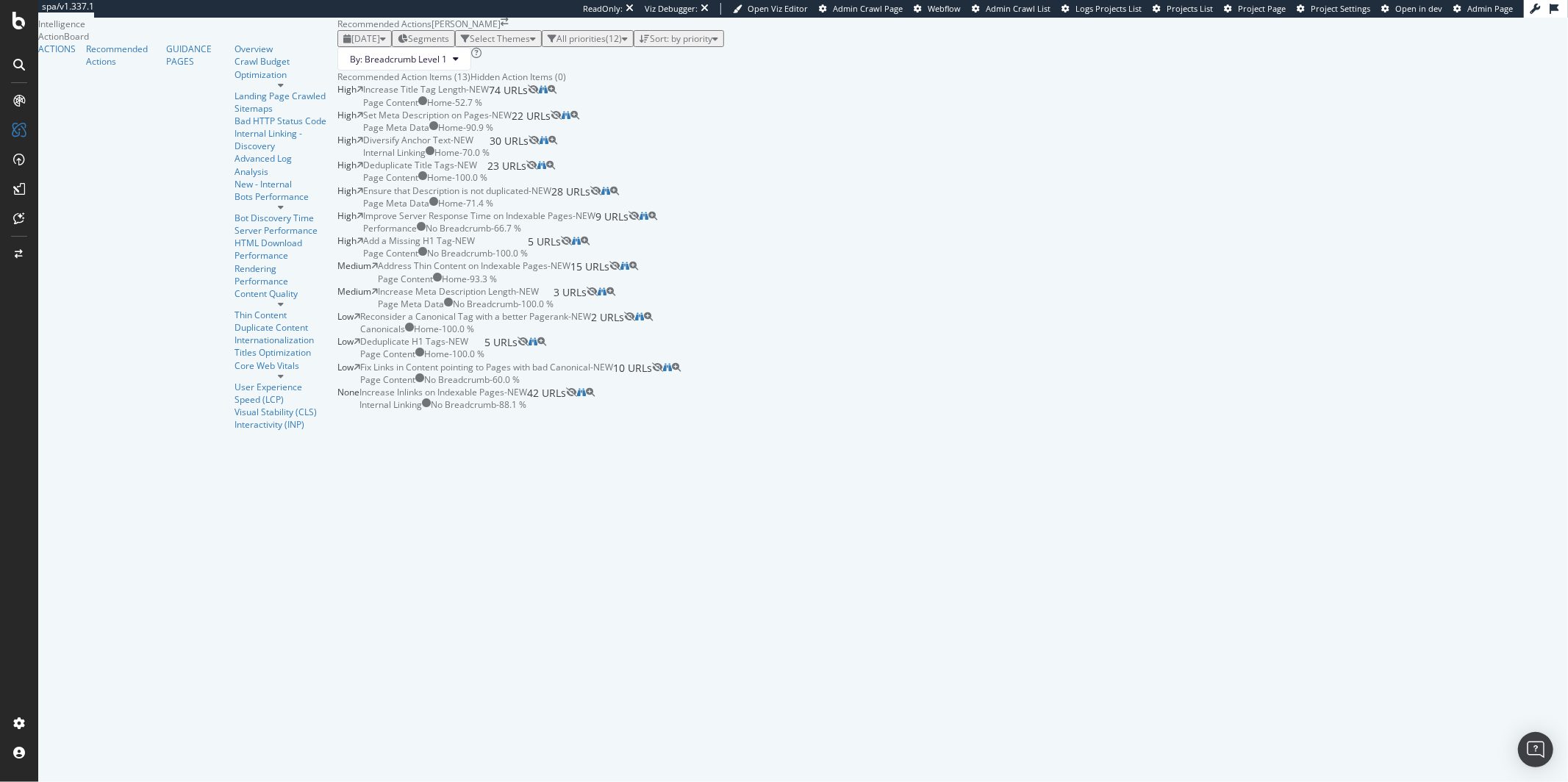
click at [529, 159] on div "Diversify Anchor Text - NEW Internal Linking Home - 70.0 % 30 URLs" at bounding box center [446, 146] width 166 height 25
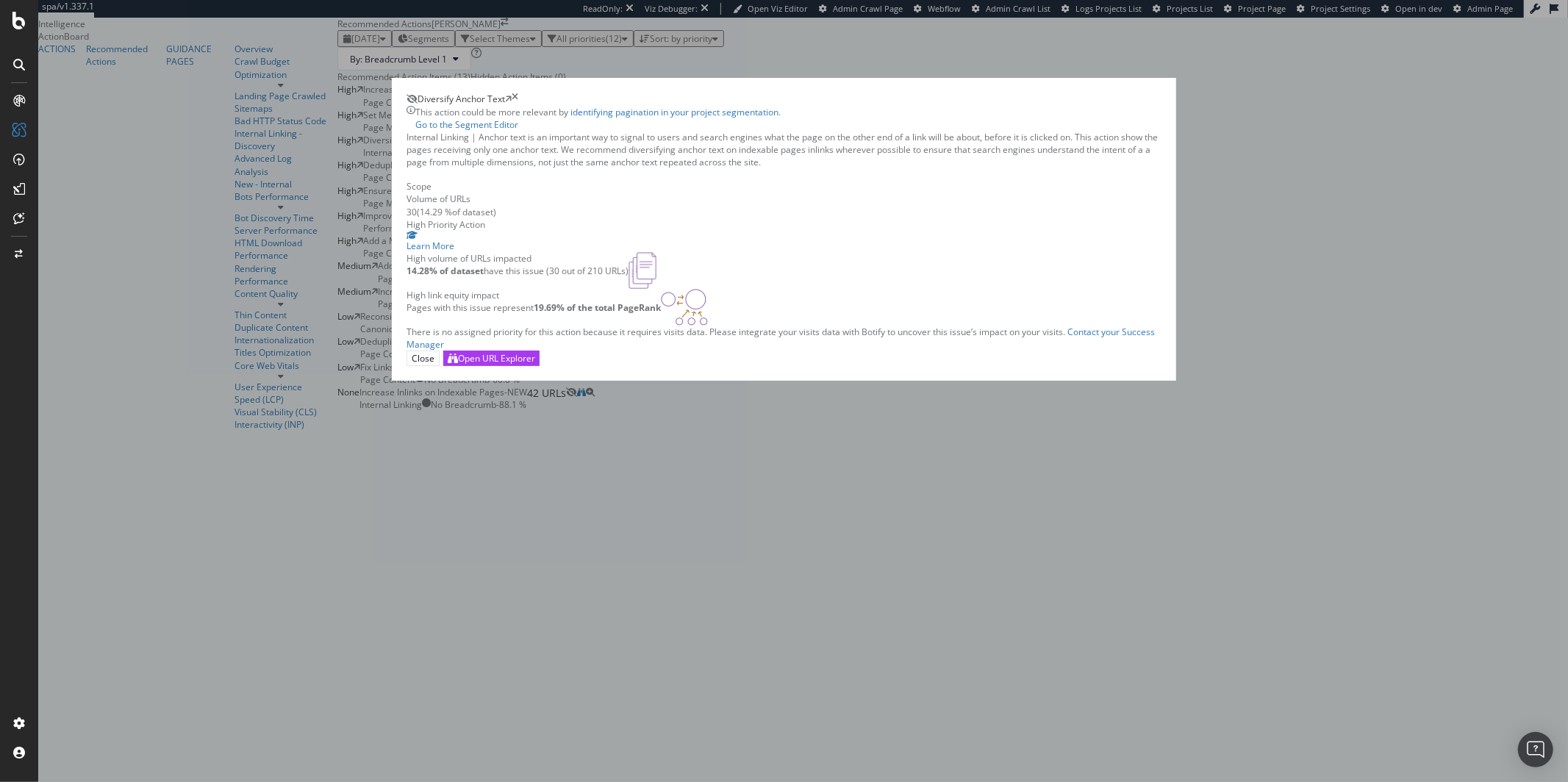
click at [167, 73] on div "Diversify Anchor Text This action could be more relevant by identifying paginat…" at bounding box center [784, 391] width 1568 height 782
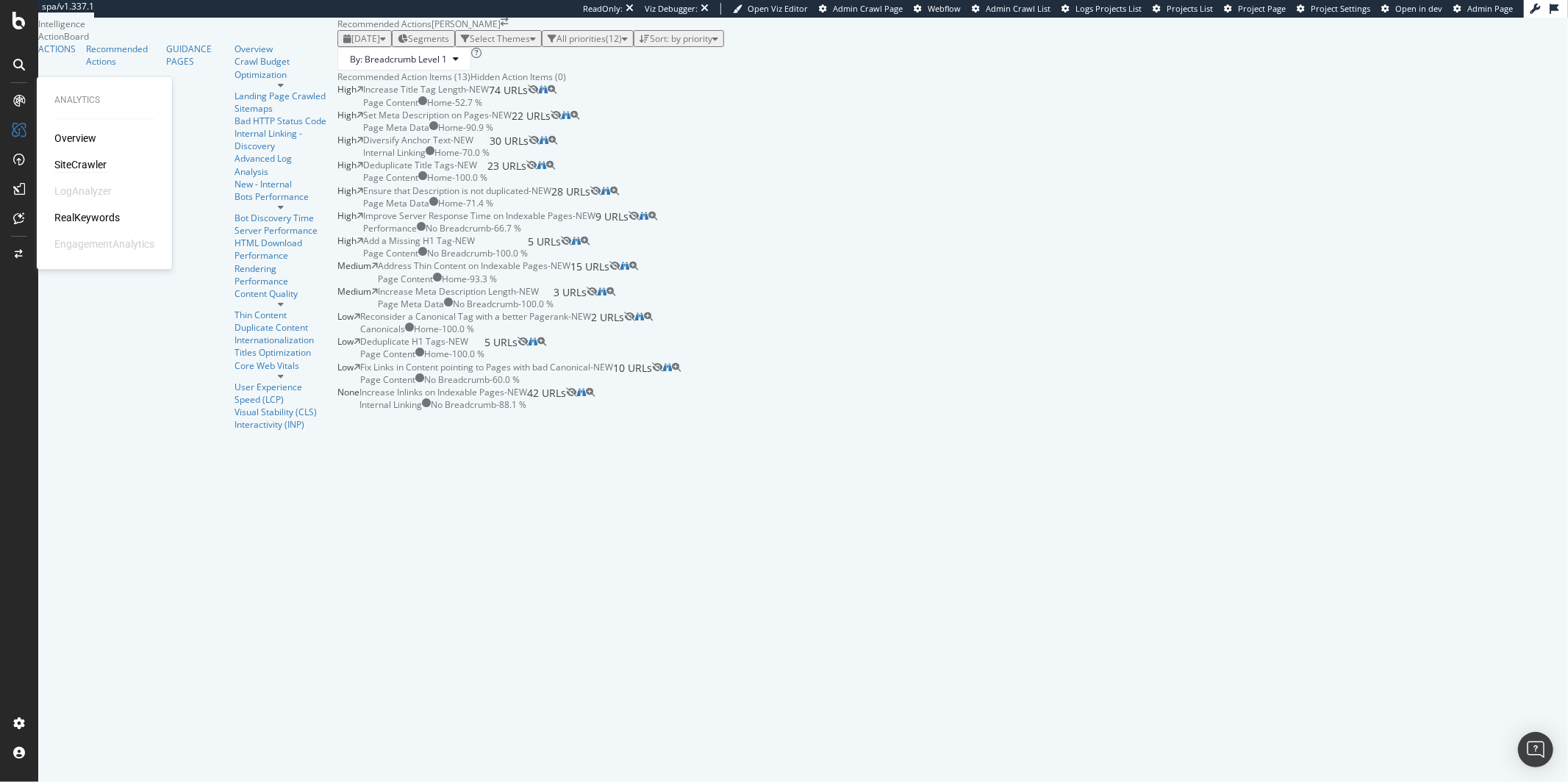
click at [86, 160] on div "SiteCrawler" at bounding box center [80, 166] width 52 height 15
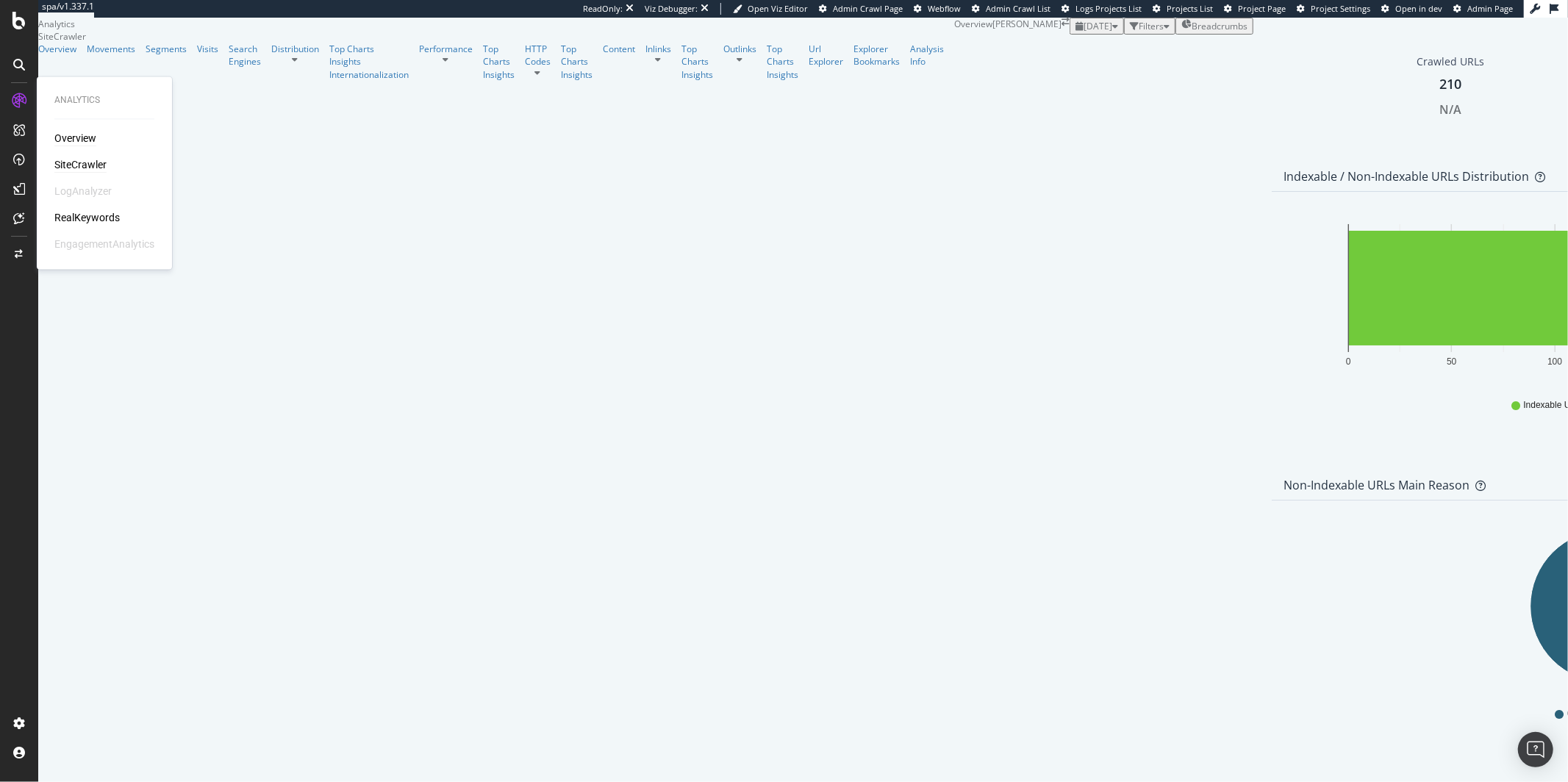
click at [95, 142] on div "Overview" at bounding box center [75, 139] width 42 height 15
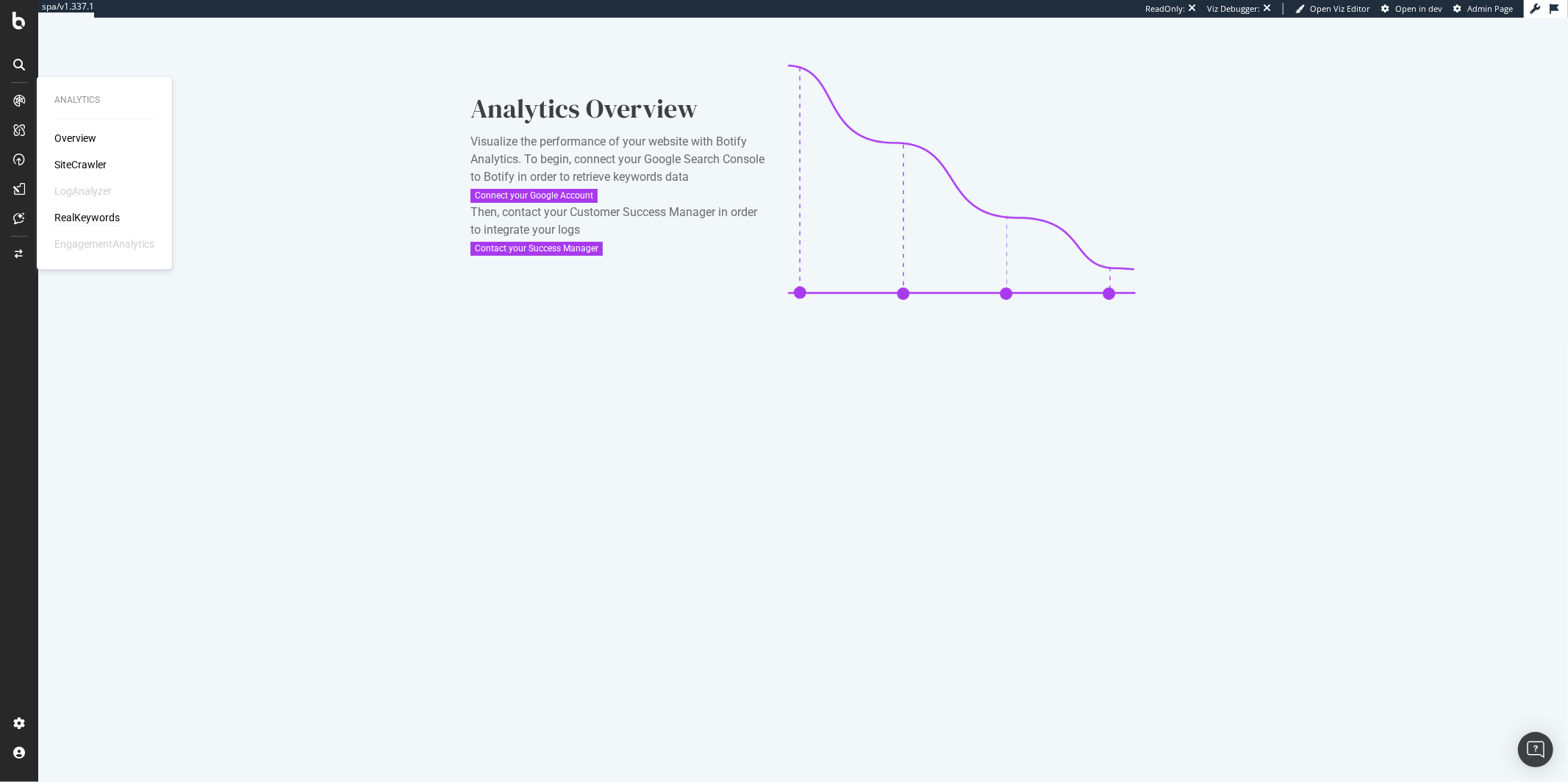
click at [99, 221] on div "RealKeywords" at bounding box center [87, 218] width 66 height 15
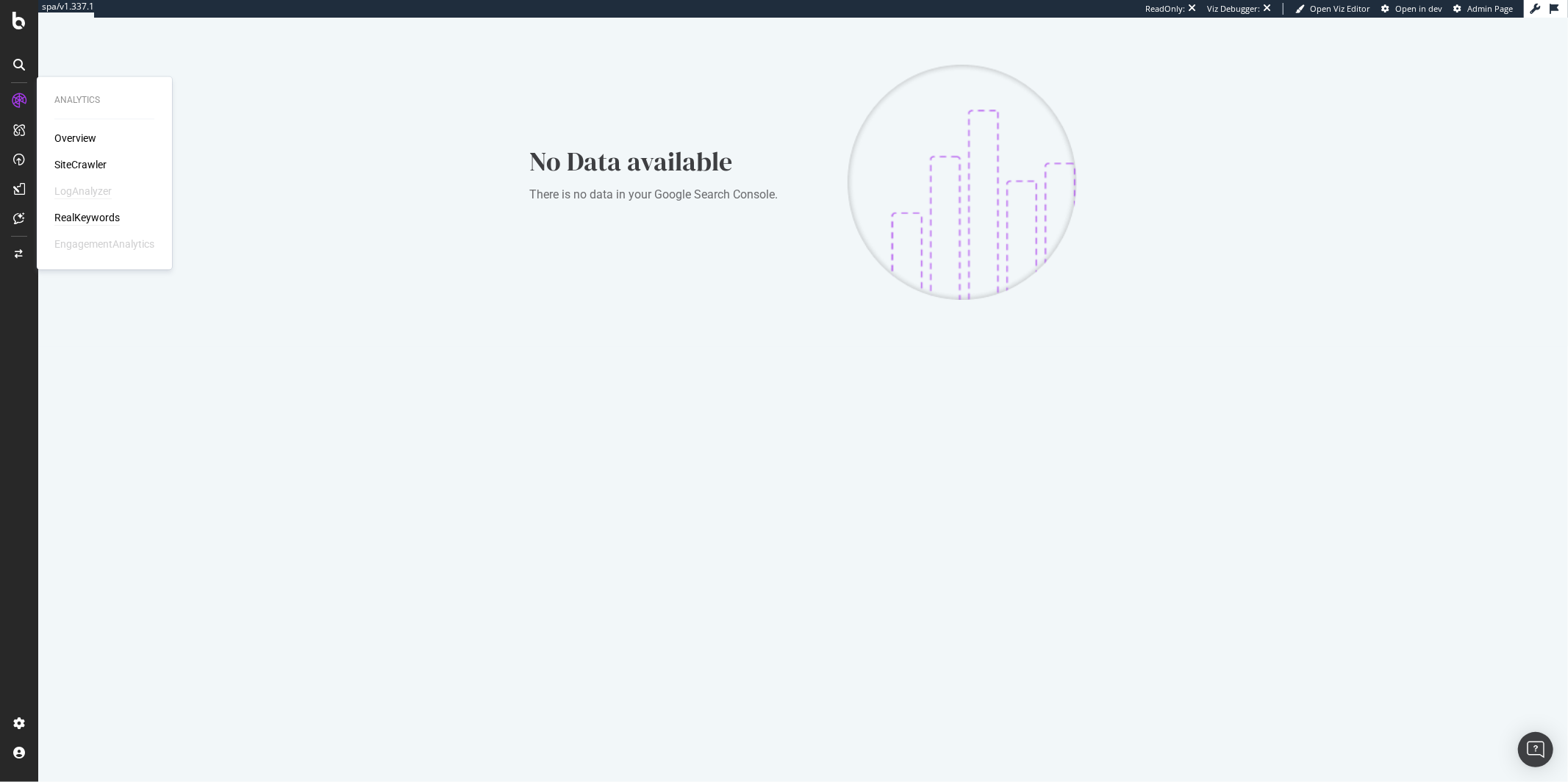
click at [87, 189] on div "LogAnalyzer" at bounding box center [83, 192] width 57 height 15
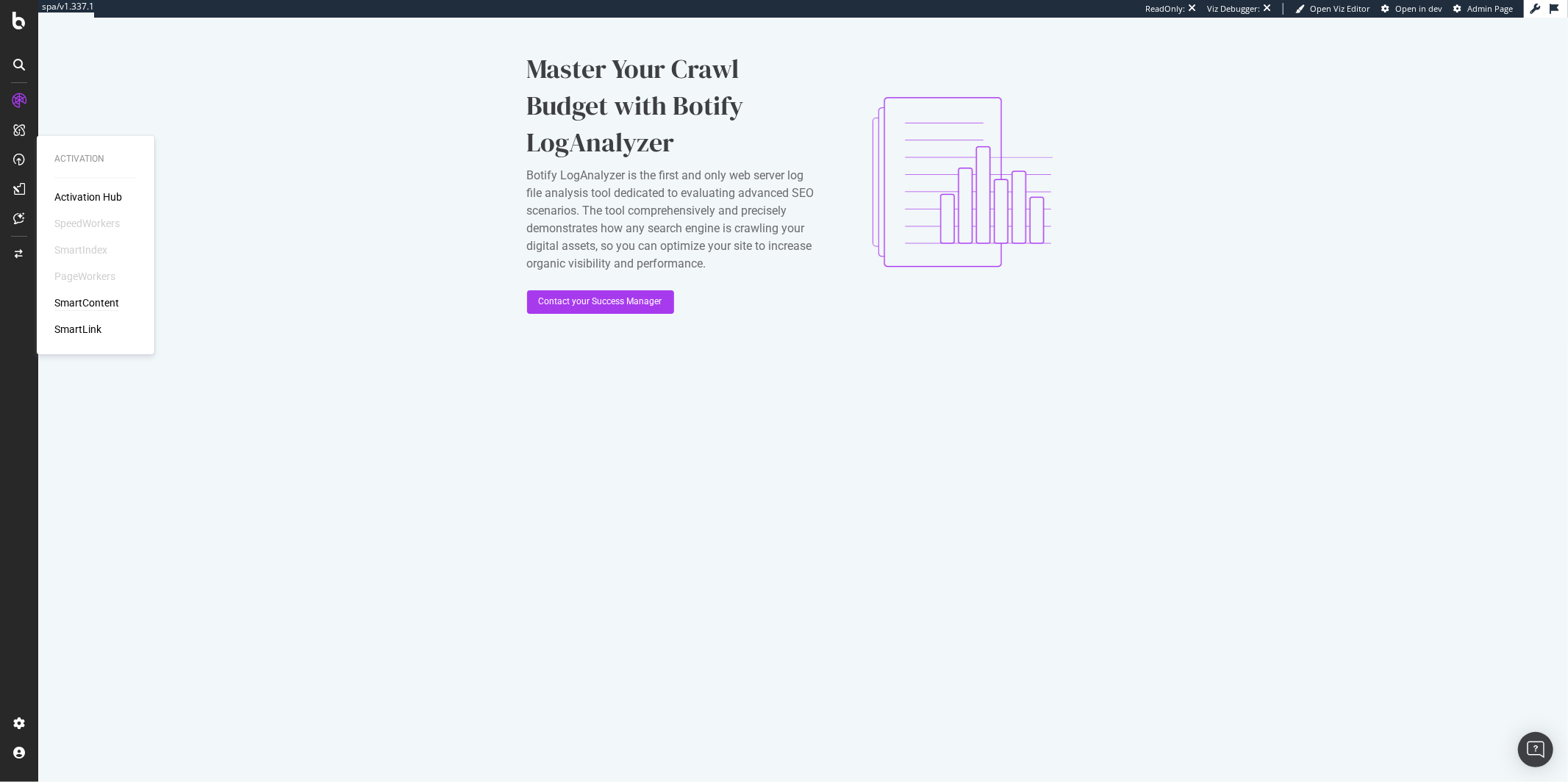
click at [98, 297] on div "SmartContent" at bounding box center [87, 304] width 65 height 15
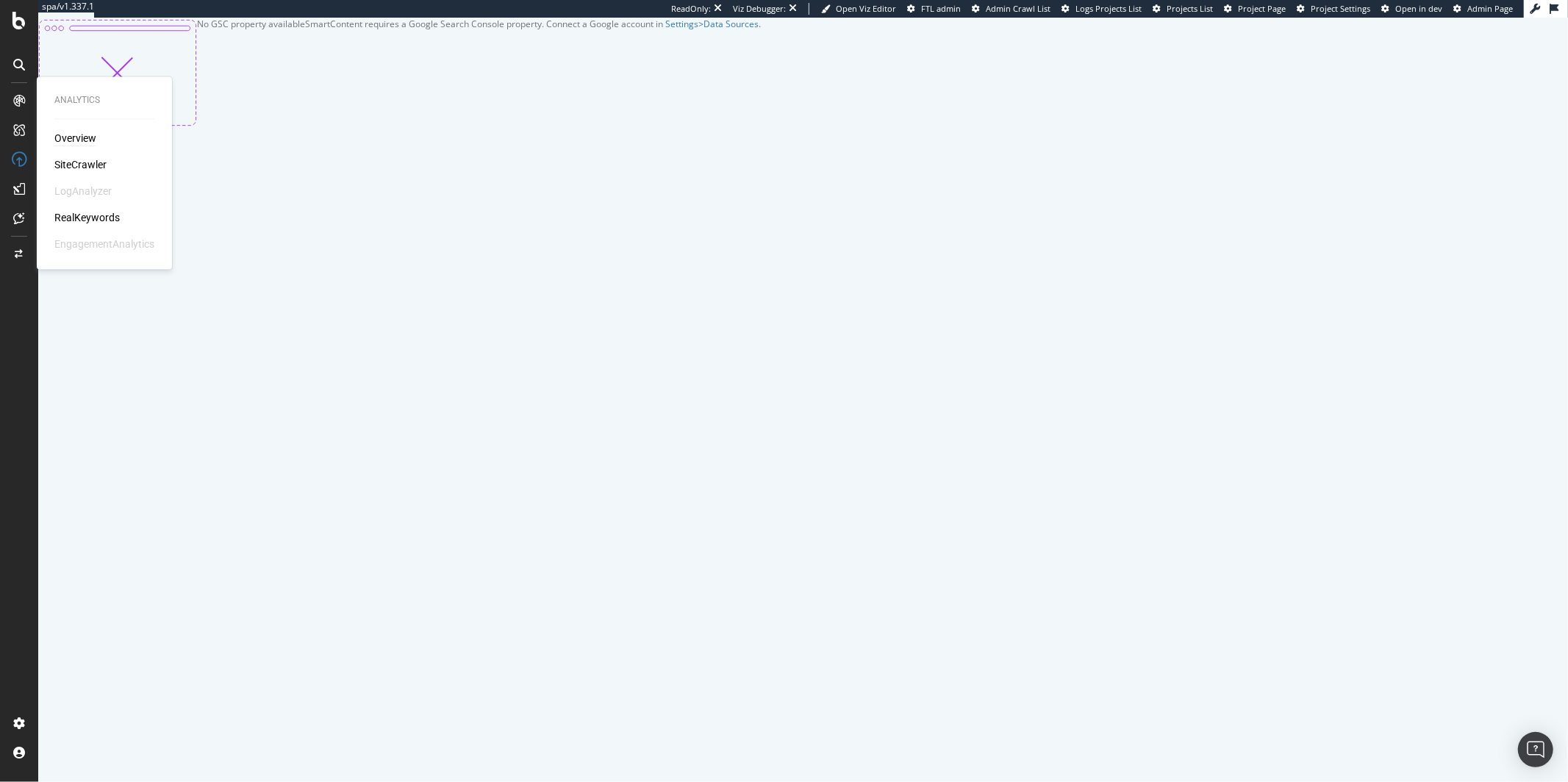
click at [70, 142] on div "Overview" at bounding box center [75, 139] width 42 height 15
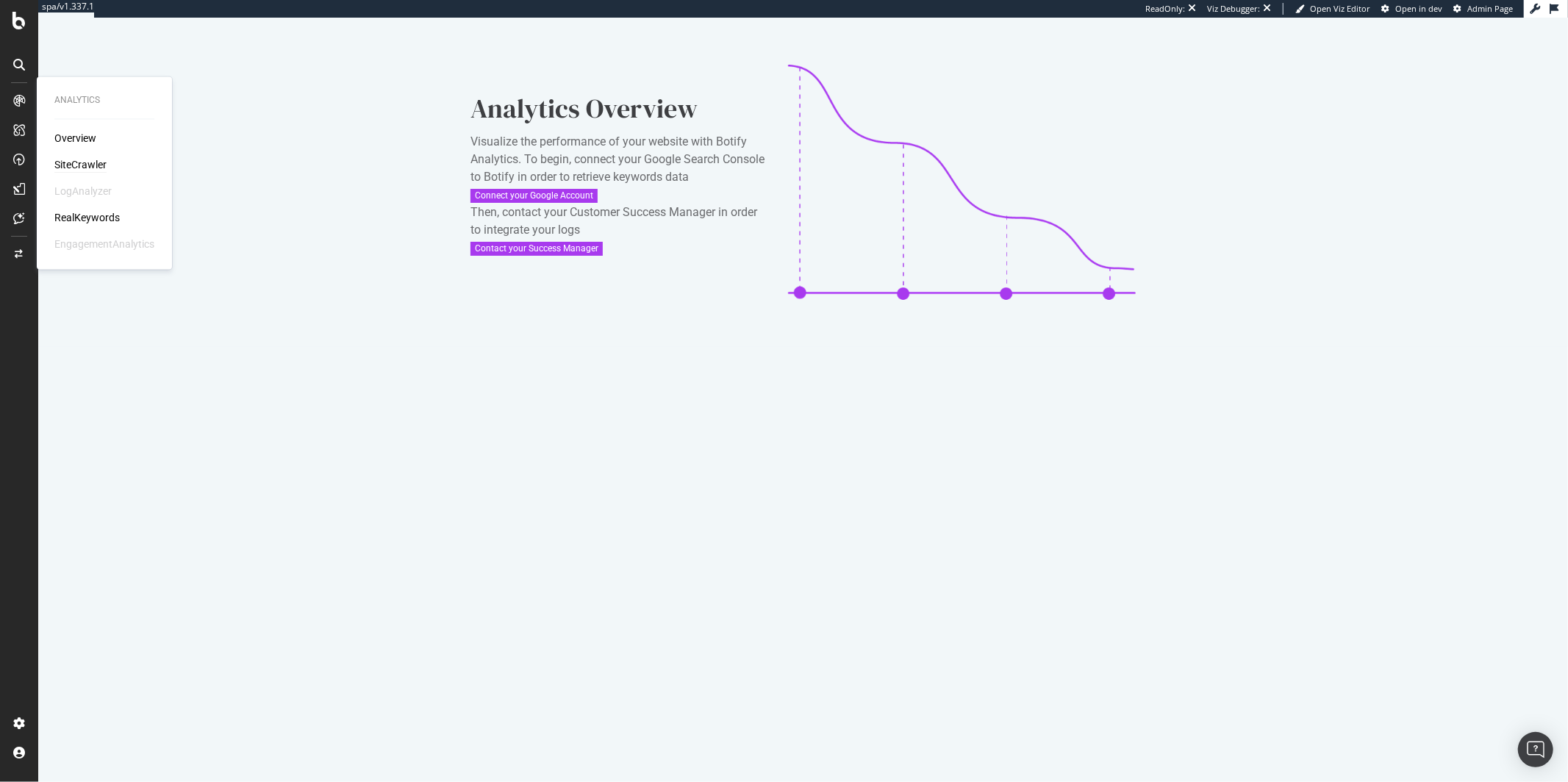
click at [81, 165] on div "SiteCrawler" at bounding box center [80, 166] width 52 height 15
